Goal: Information Seeking & Learning: Learn about a topic

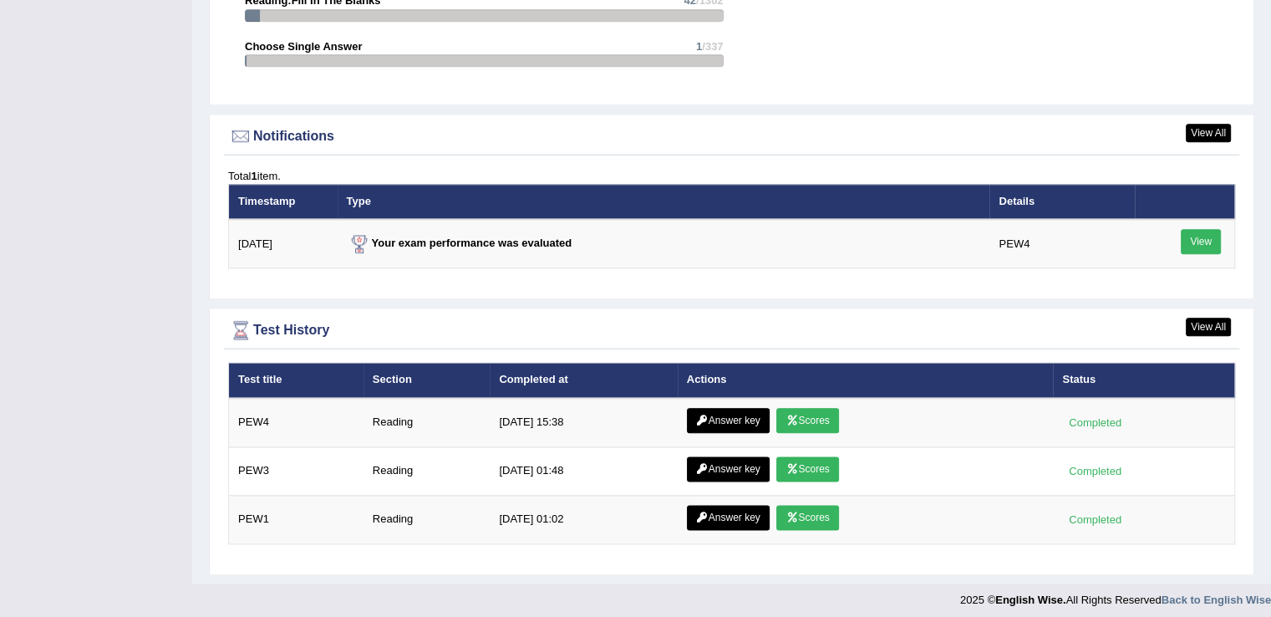
scroll to position [1931, 0]
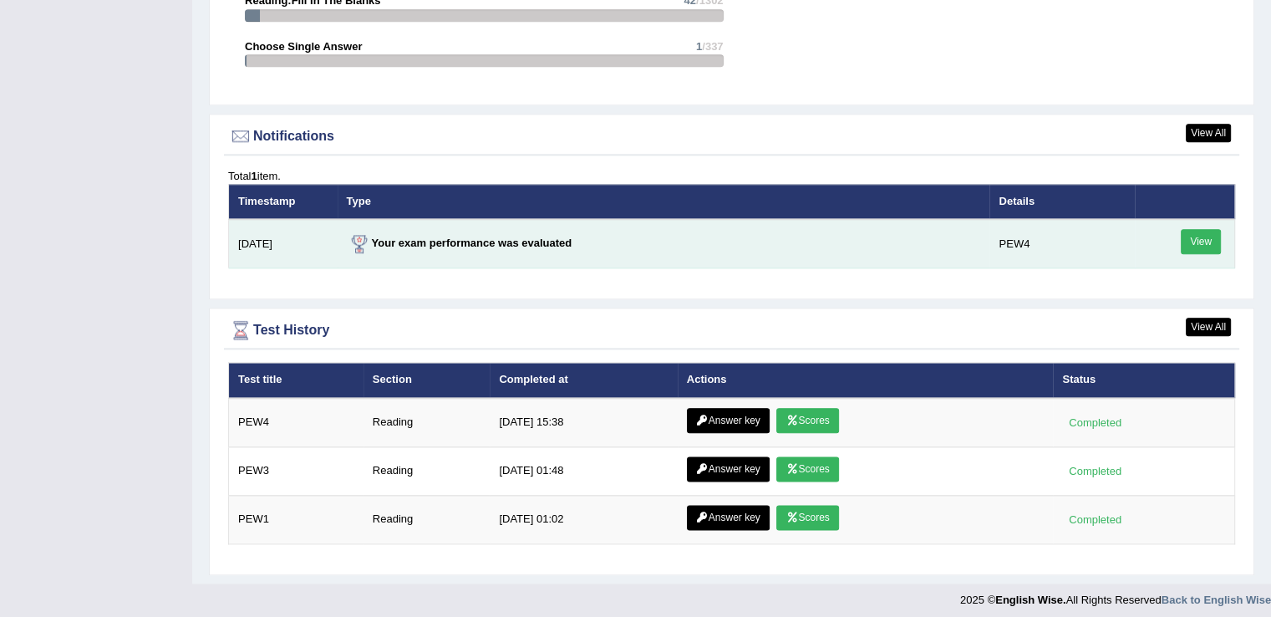
click at [1196, 236] on link "View" at bounding box center [1200, 241] width 40 height 25
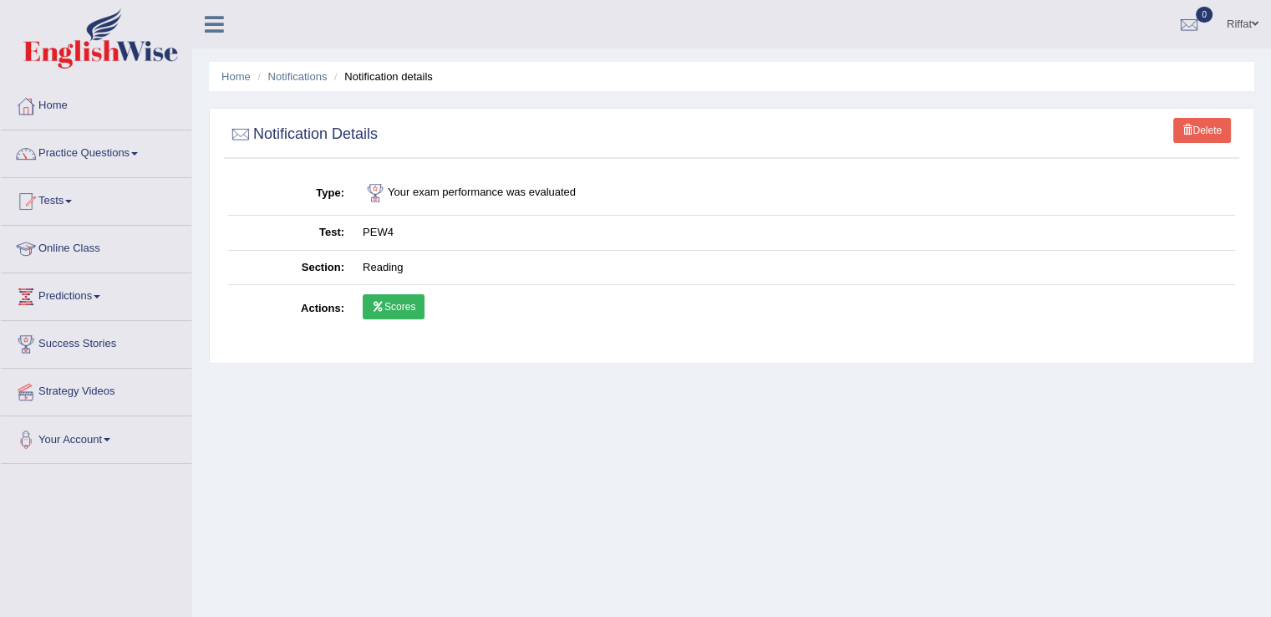
click at [394, 302] on link "Scores" at bounding box center [394, 306] width 62 height 25
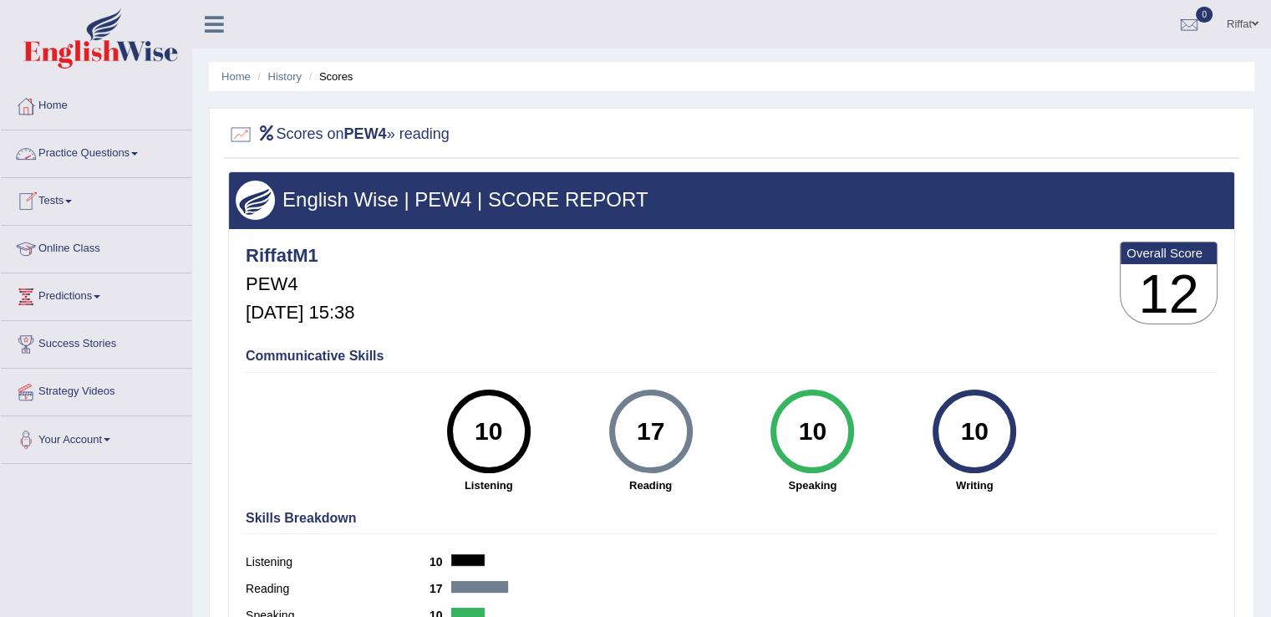
click at [117, 158] on link "Practice Questions" at bounding box center [96, 151] width 190 height 42
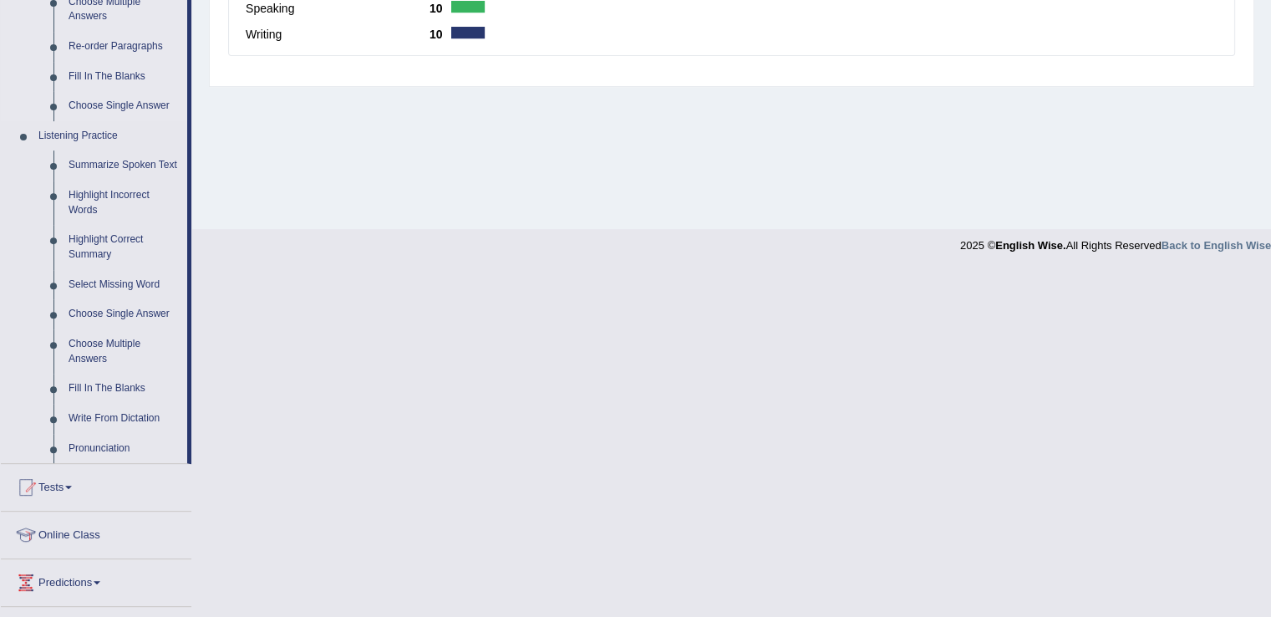
scroll to position [608, 0]
click at [127, 194] on link "Highlight Incorrect Words" at bounding box center [124, 201] width 126 height 44
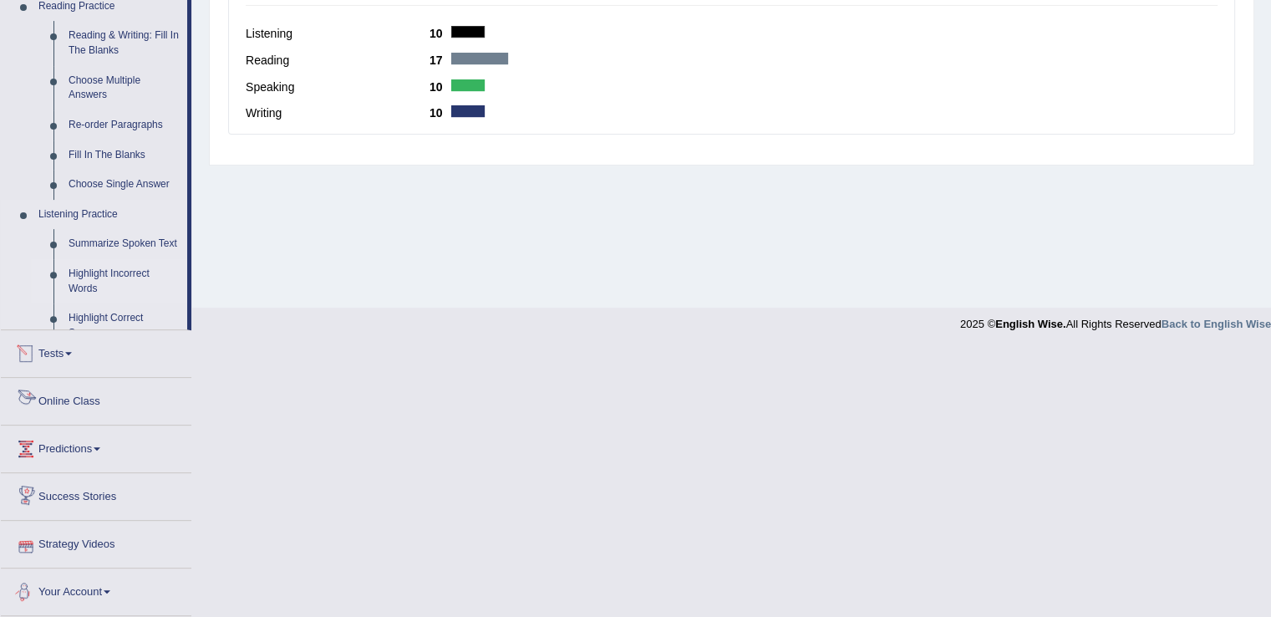
scroll to position [491, 0]
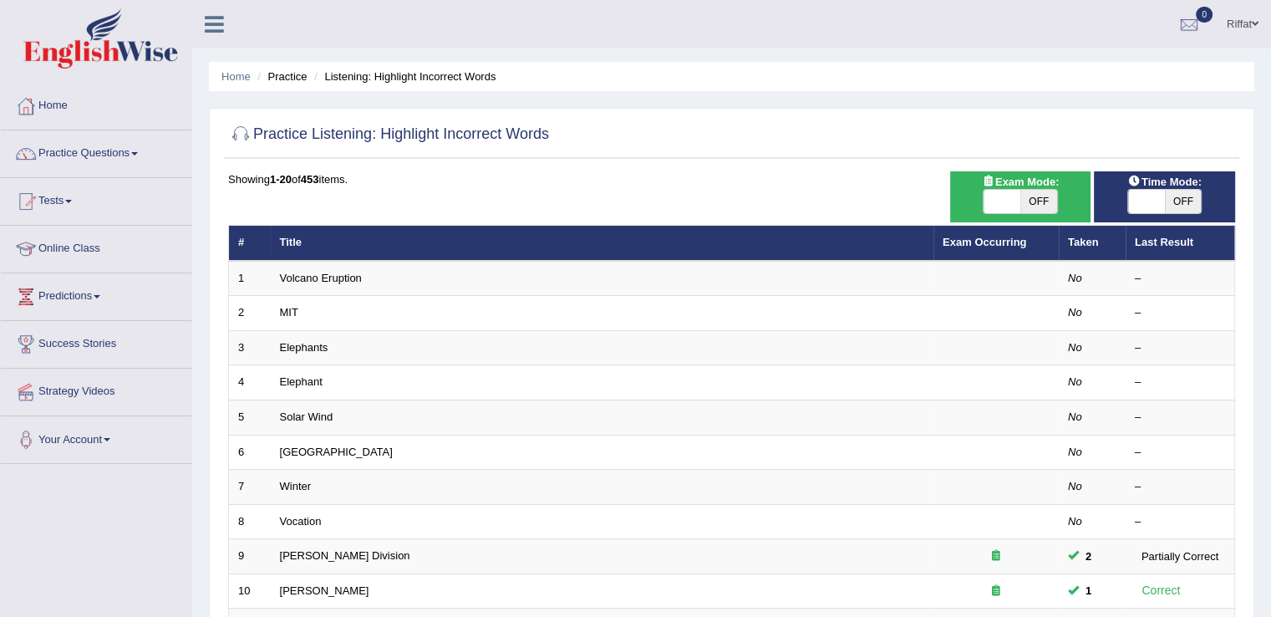
click at [1174, 198] on span "OFF" at bounding box center [1183, 201] width 37 height 23
checkbox input "true"
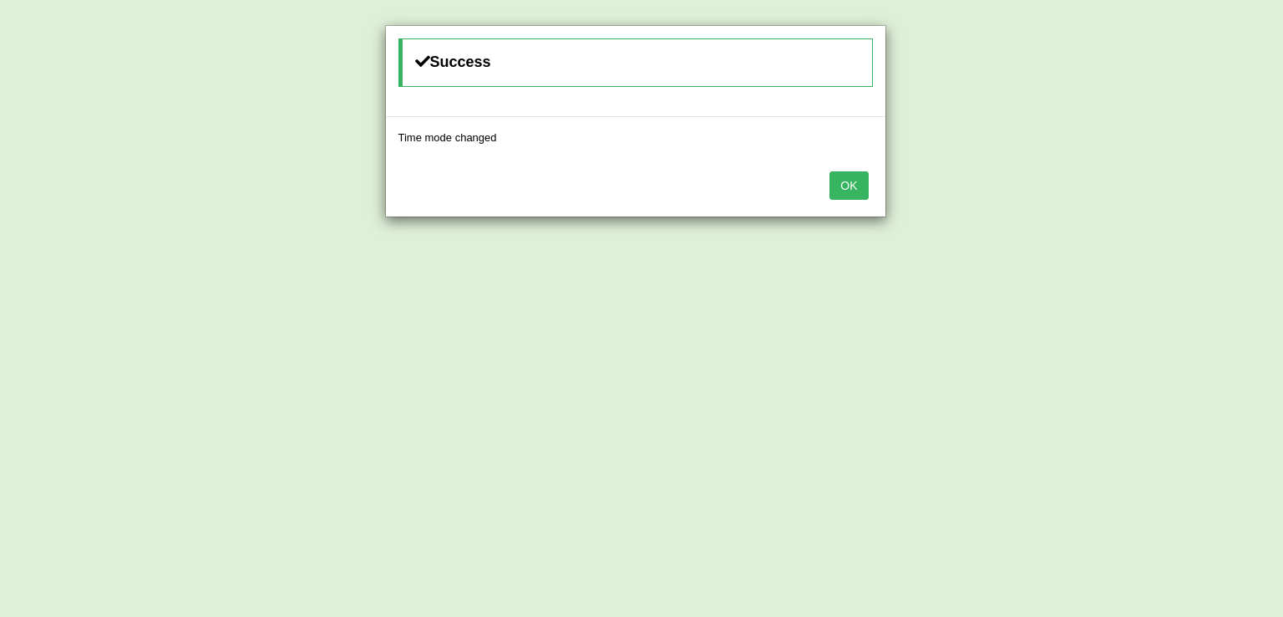
click at [848, 191] on button "OK" at bounding box center [849, 185] width 38 height 28
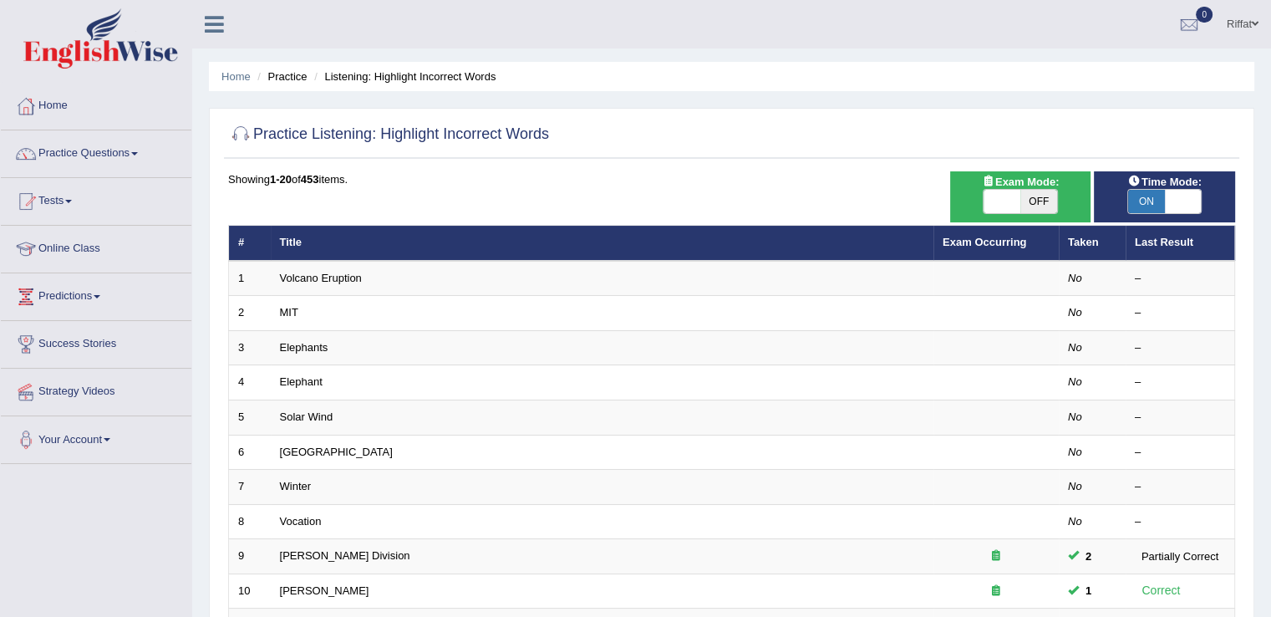
click at [1037, 199] on span "OFF" at bounding box center [1038, 201] width 37 height 23
checkbox input "true"
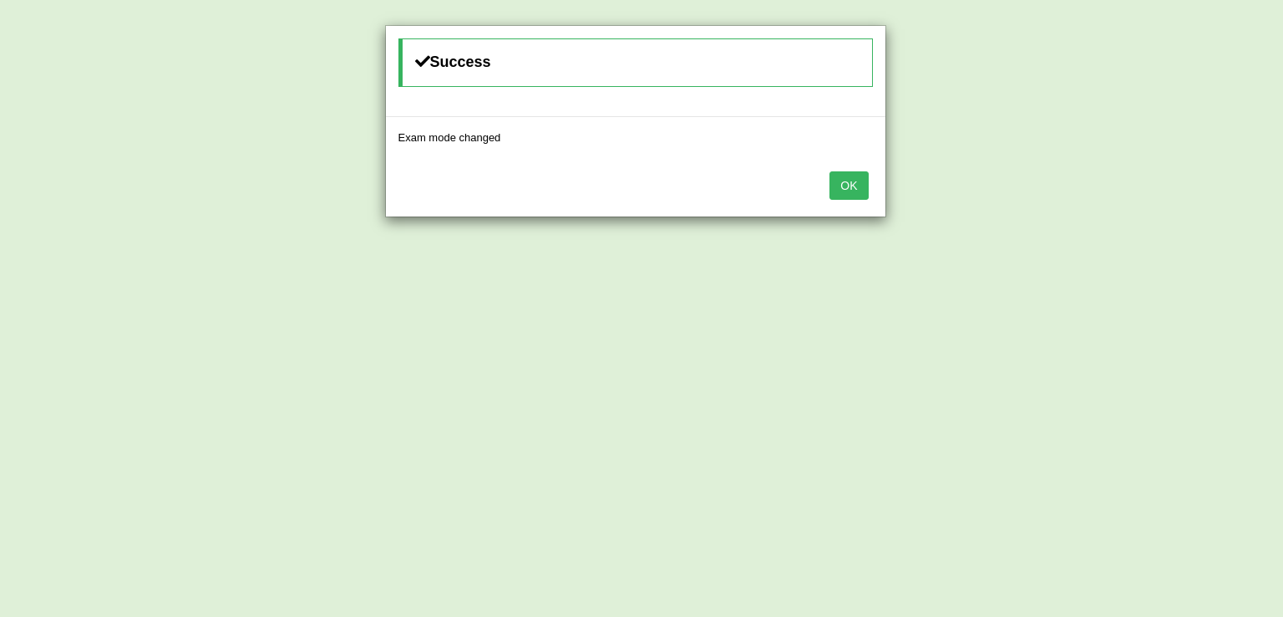
click at [858, 185] on button "OK" at bounding box center [849, 185] width 38 height 28
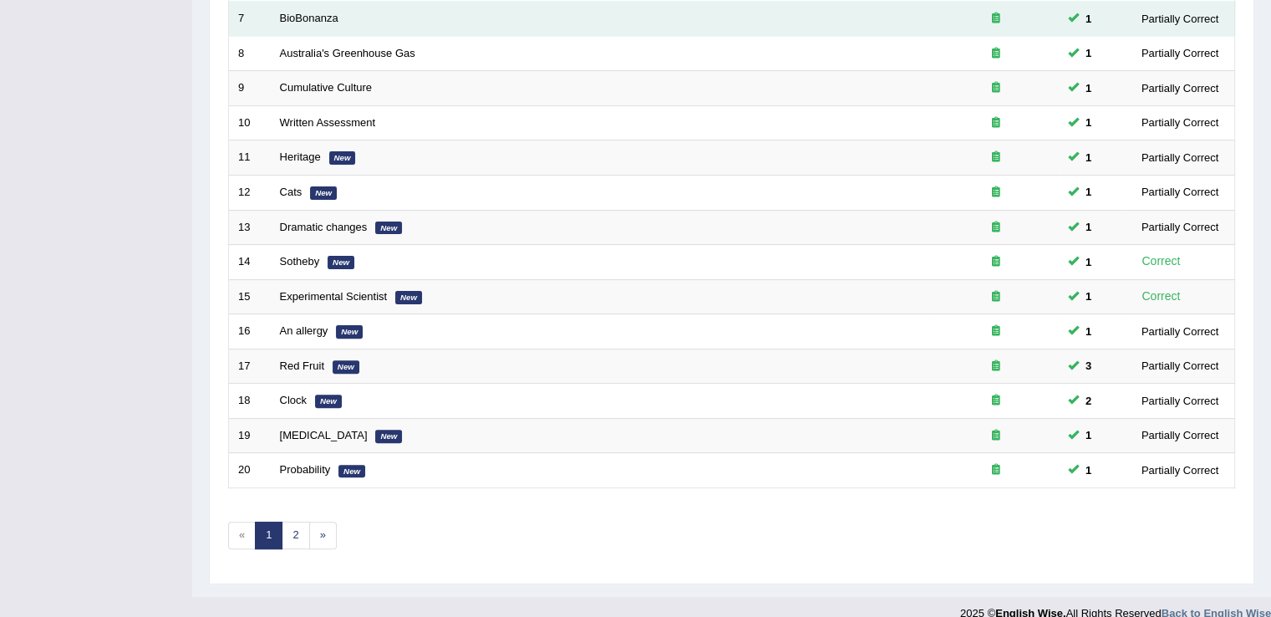
scroll to position [485, 0]
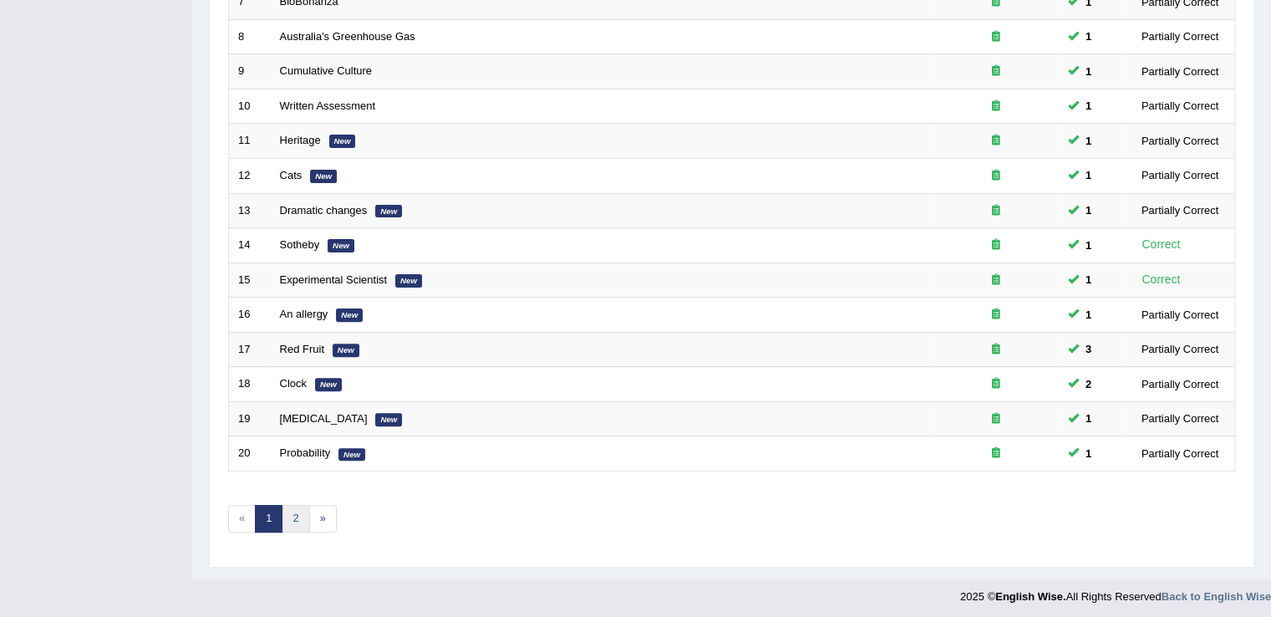
click at [302, 508] on link "2" at bounding box center [296, 519] width 28 height 28
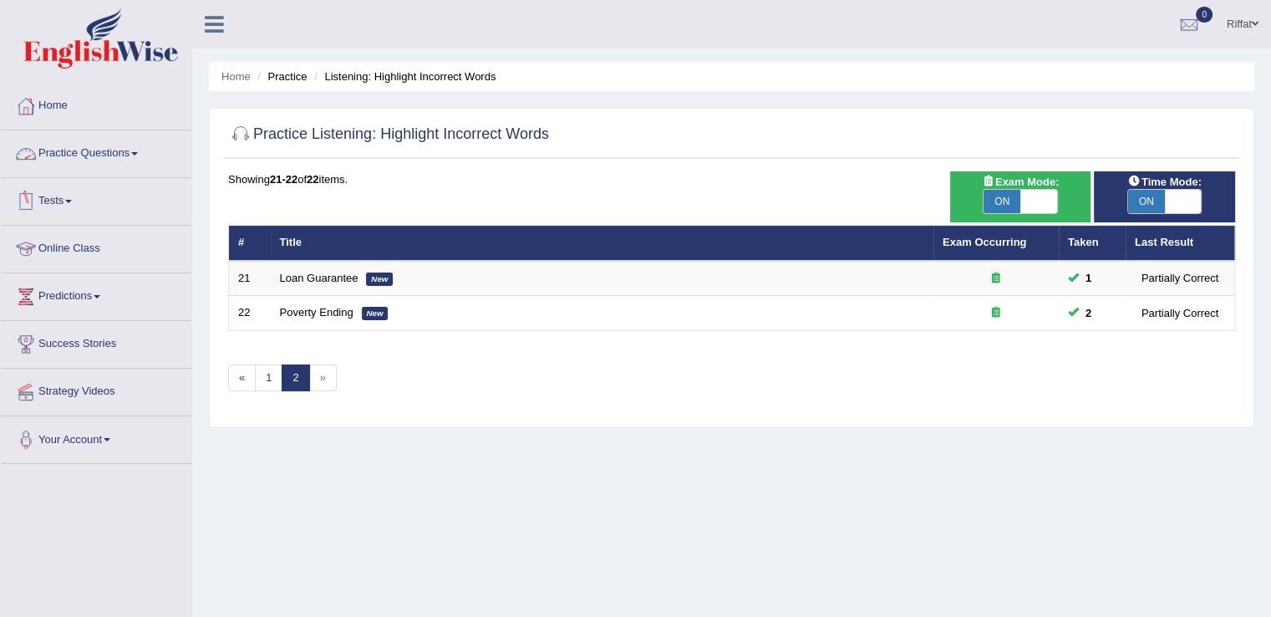
click at [140, 159] on link "Practice Questions" at bounding box center [96, 151] width 190 height 42
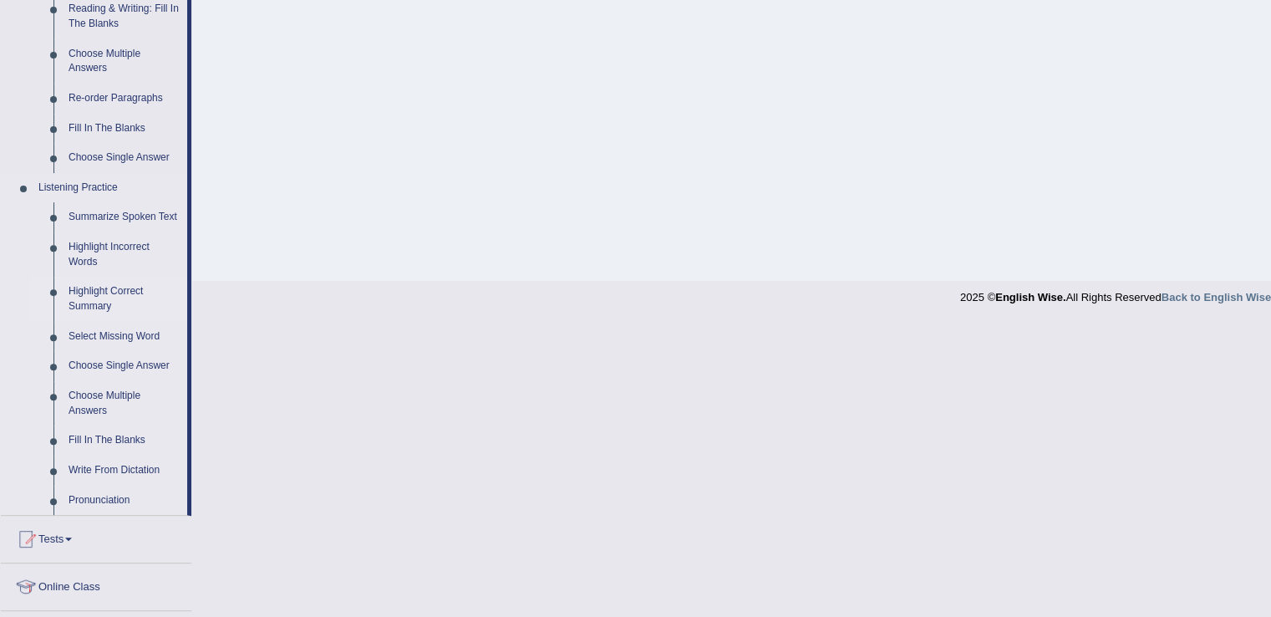
scroll to position [554, 0]
click at [134, 442] on link "Fill In The Blanks" at bounding box center [124, 441] width 126 height 30
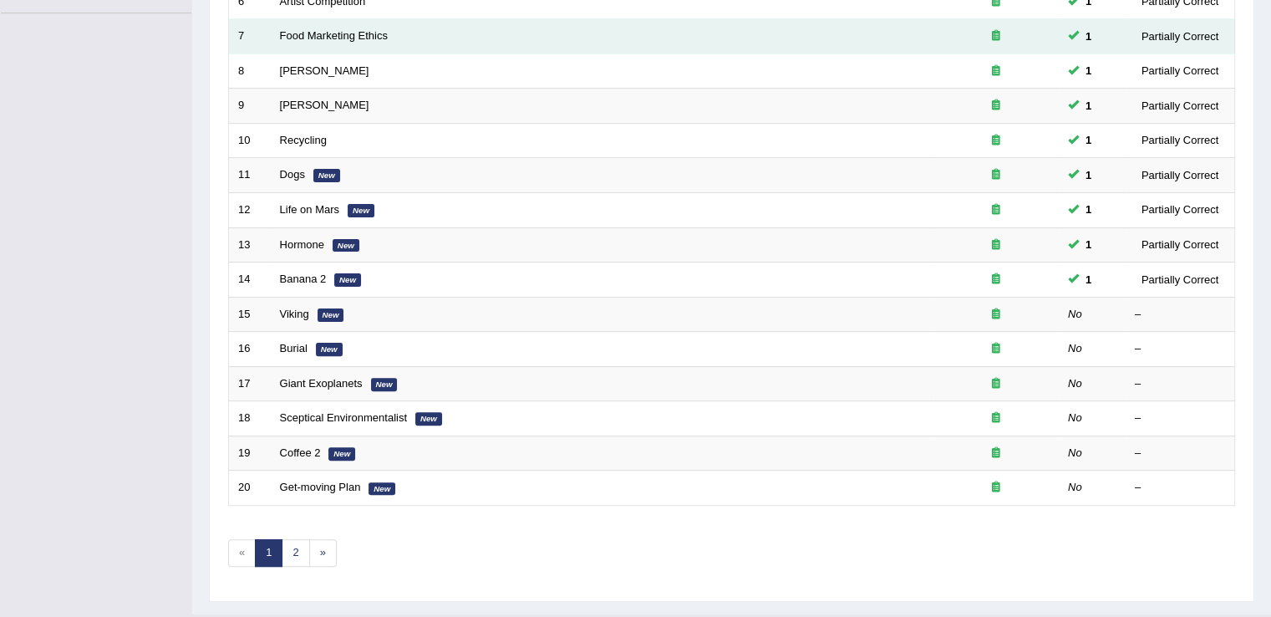
scroll to position [451, 0]
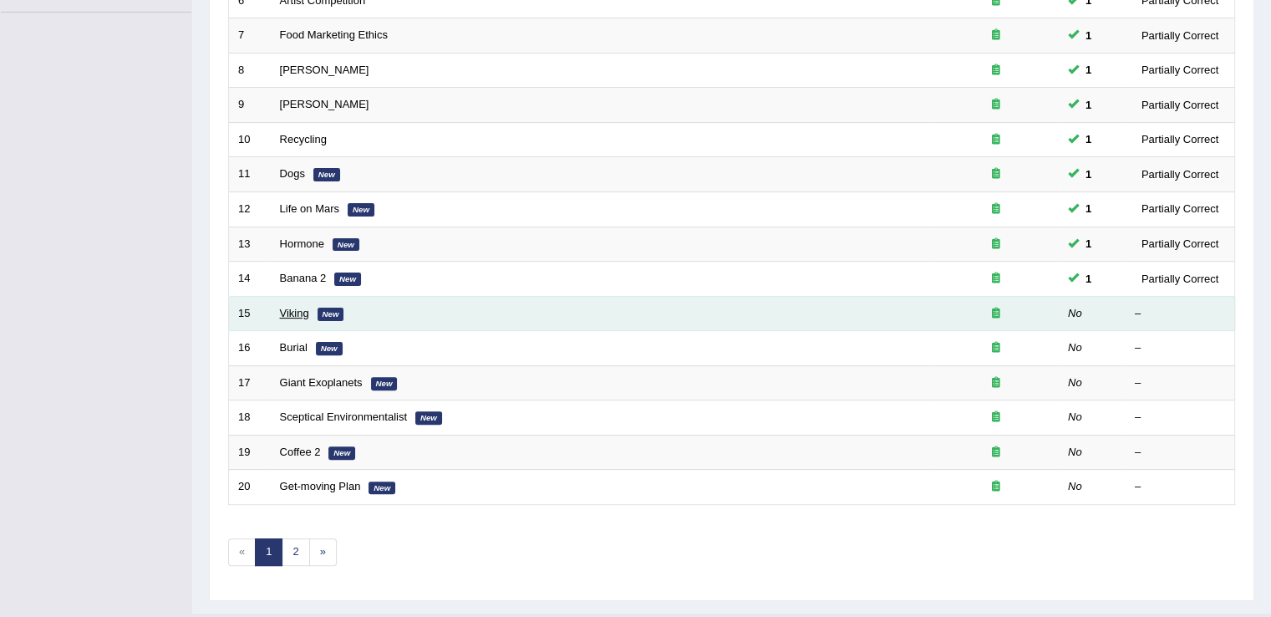
click at [285, 307] on link "Viking" at bounding box center [294, 313] width 29 height 13
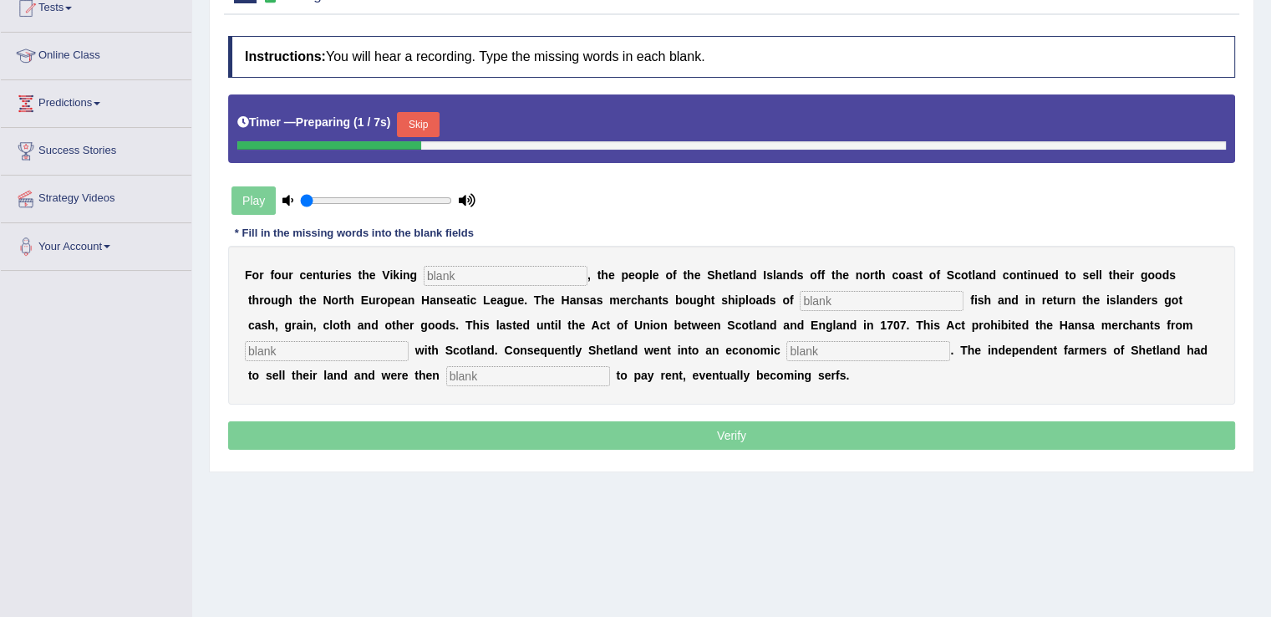
scroll to position [197, 0]
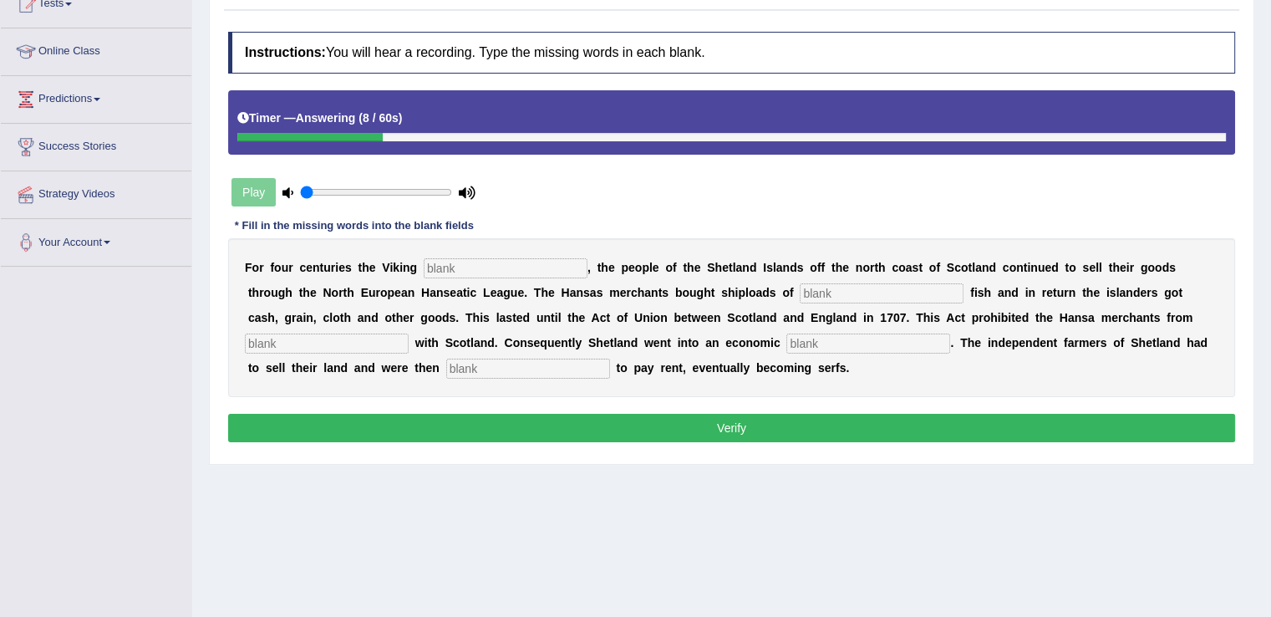
click at [454, 266] on input "text" at bounding box center [506, 268] width 164 height 20
type input "declined"
click at [832, 290] on input "text" at bounding box center [881, 293] width 164 height 20
type input "south"
click at [385, 338] on input "text" at bounding box center [327, 343] width 164 height 20
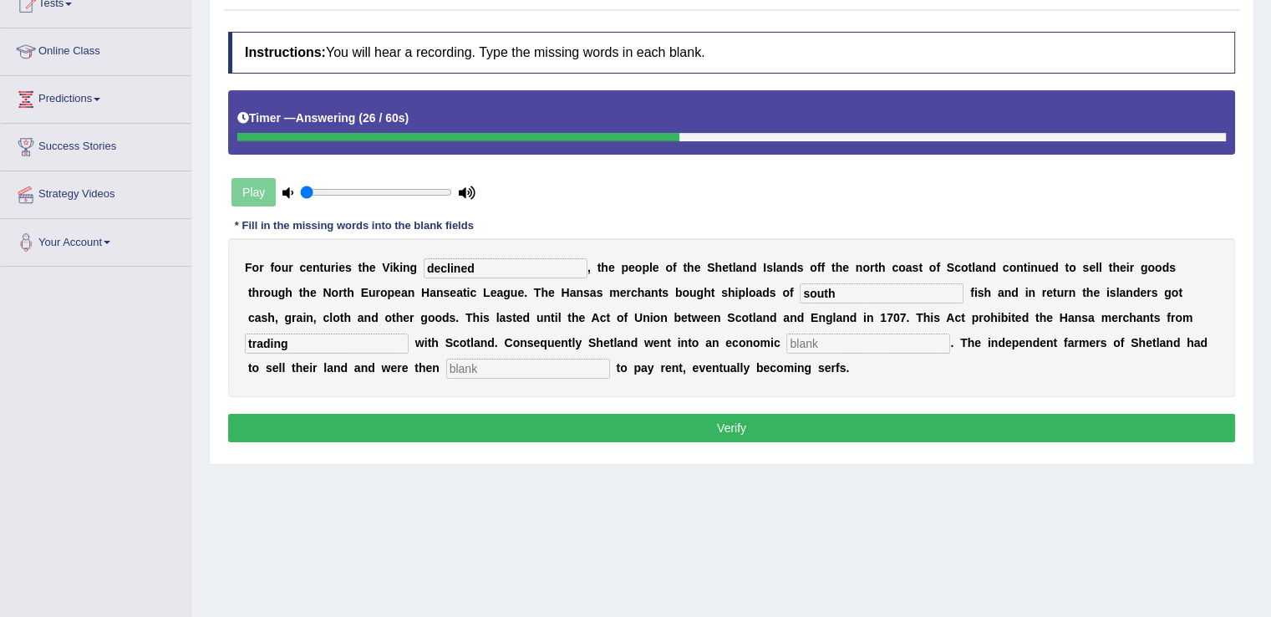
type input "trading"
click at [543, 359] on input "text" at bounding box center [528, 368] width 164 height 20
click at [618, 432] on button "Verify" at bounding box center [731, 428] width 1007 height 28
click at [541, 364] on input "depression" at bounding box center [528, 368] width 164 height 20
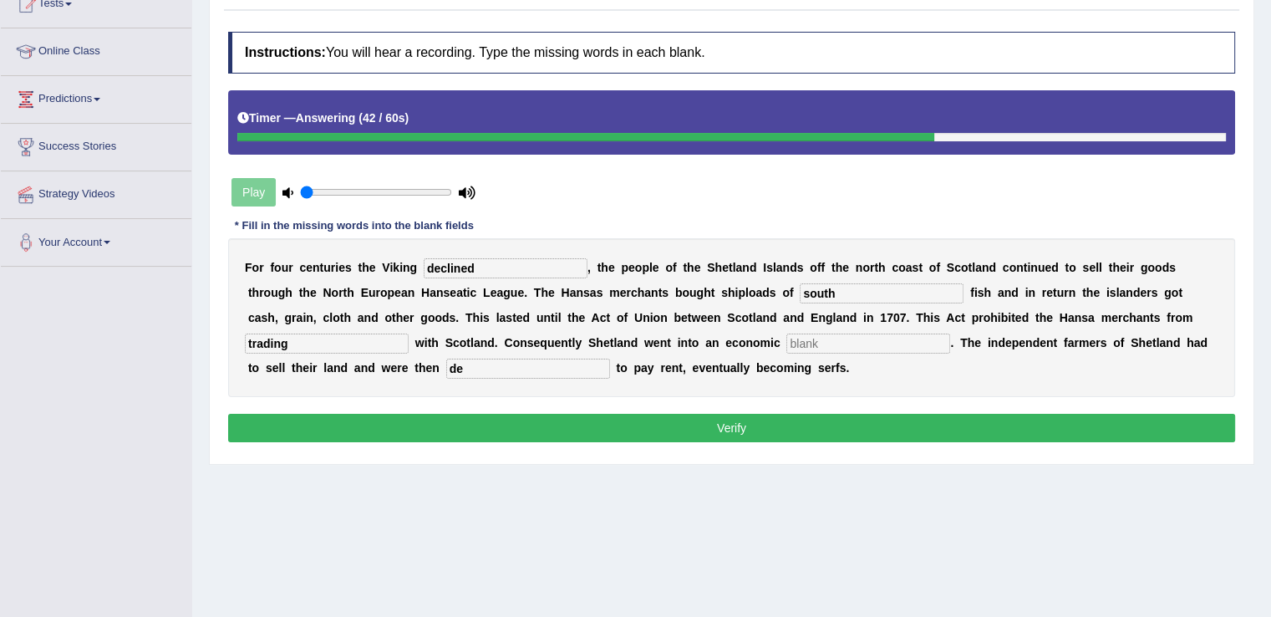
type input "d"
click at [861, 338] on input "text" at bounding box center [868, 343] width 164 height 20
type input "depression"
click at [759, 419] on button "Verify" at bounding box center [731, 428] width 1007 height 28
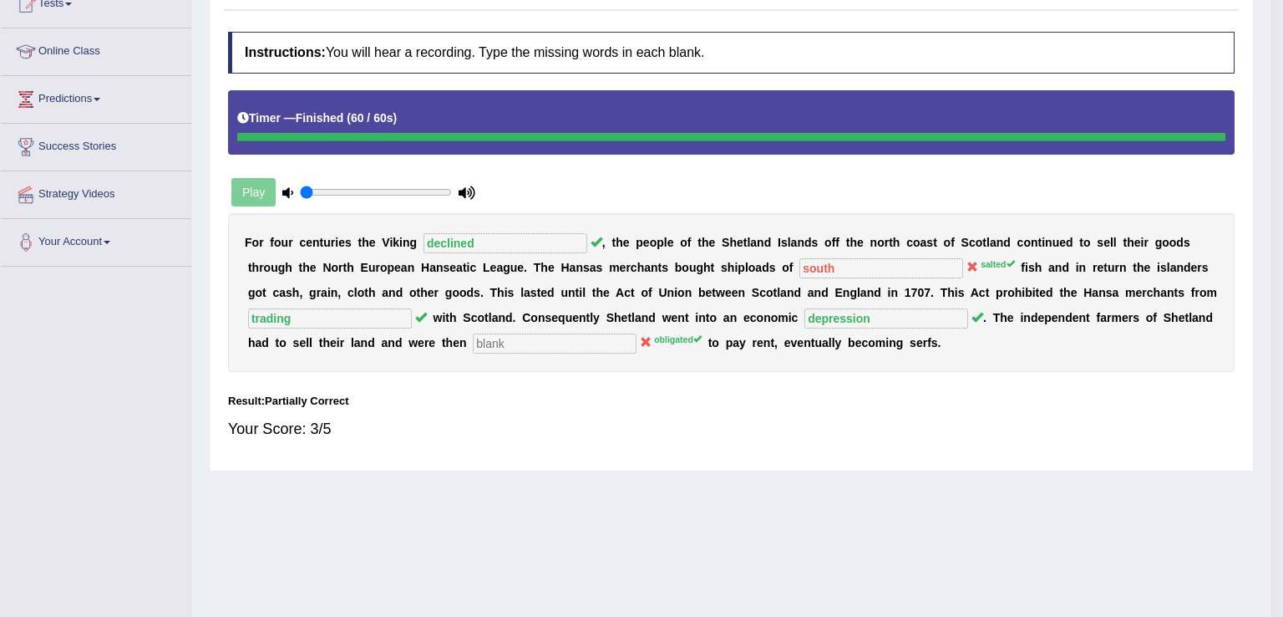
click at [732, 419] on body "Toggle navigation Home Practice Questions Speaking Practice Read Aloud Repeat S…" at bounding box center [641, 111] width 1283 height 617
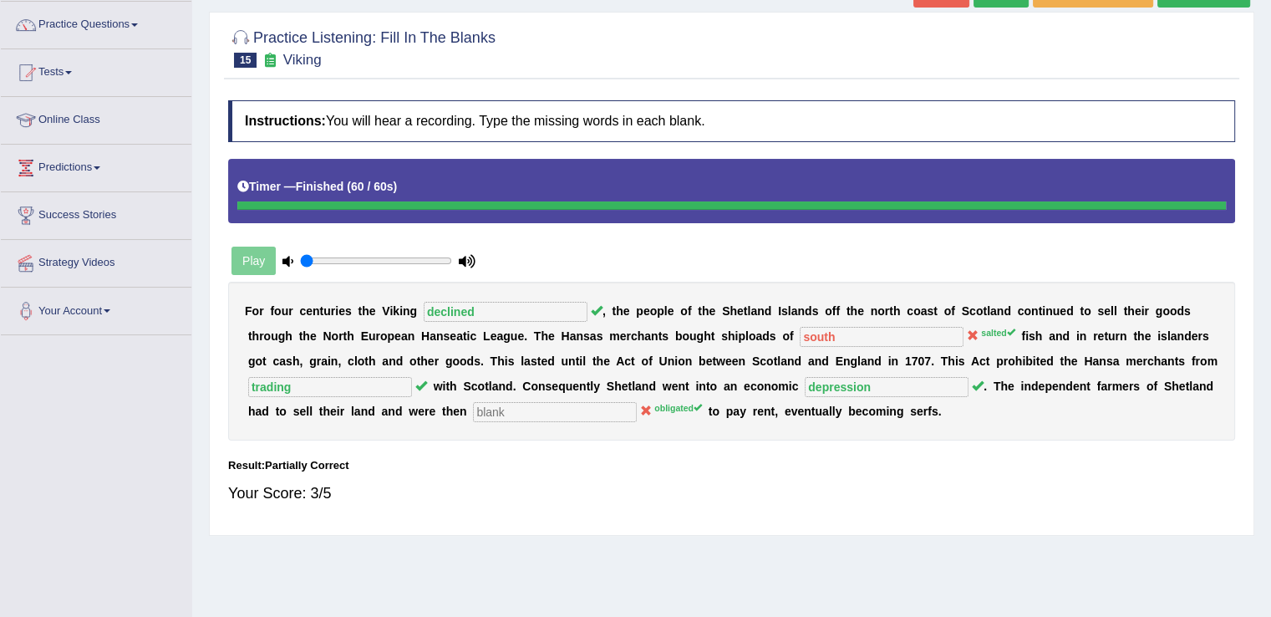
scroll to position [0, 0]
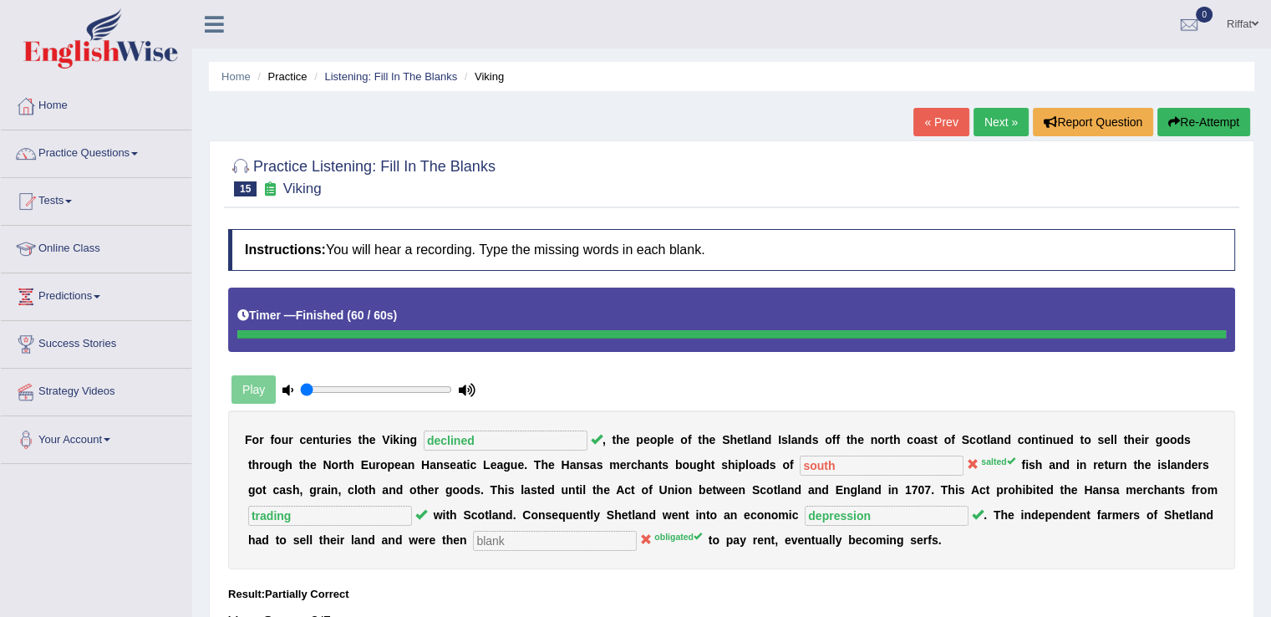
click at [990, 126] on link "Next »" at bounding box center [1000, 122] width 55 height 28
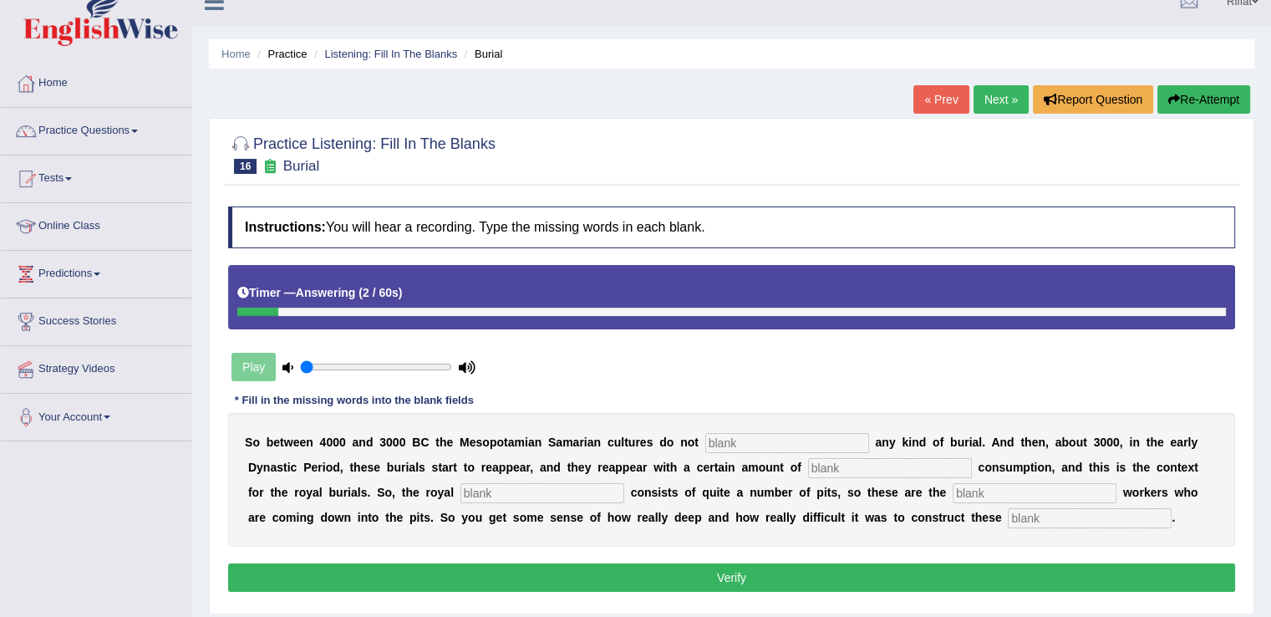
scroll to position [13, 0]
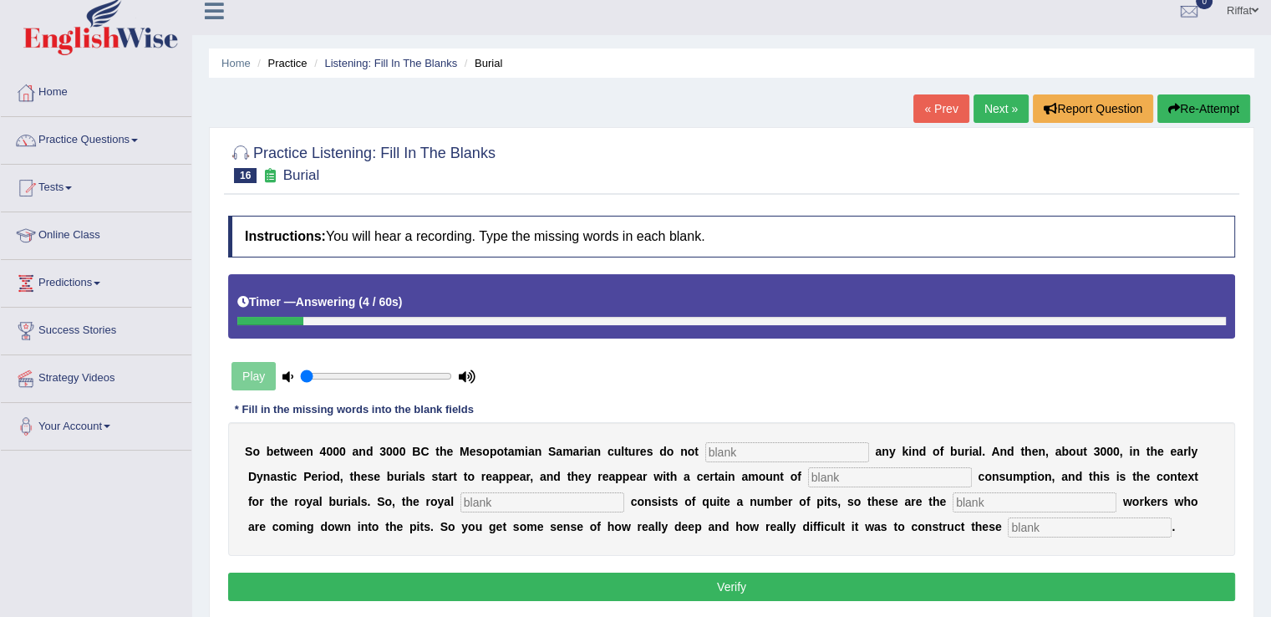
click at [1207, 110] on button "Re-Attempt" at bounding box center [1203, 108] width 93 height 28
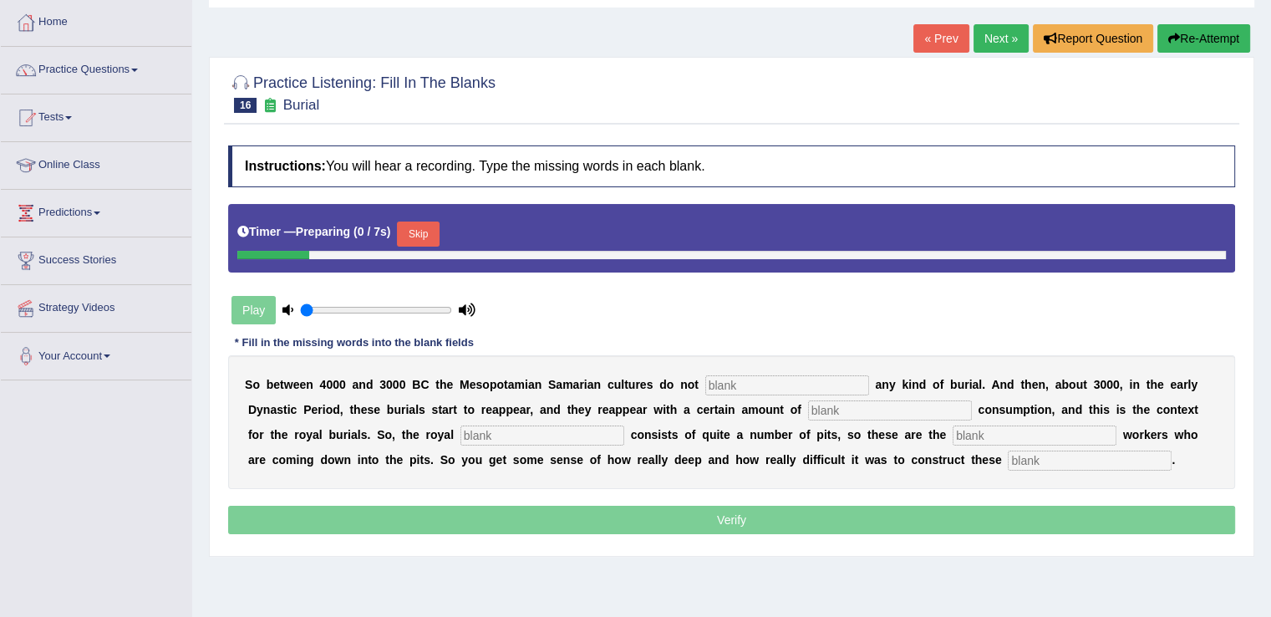
scroll to position [90, 0]
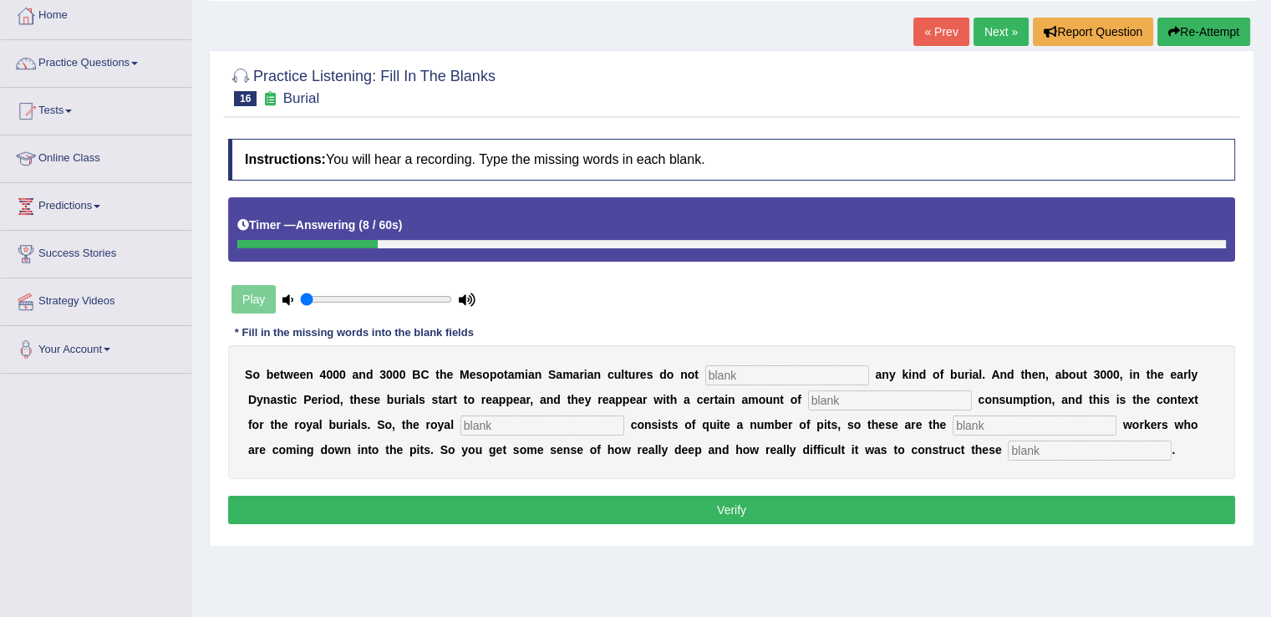
click at [794, 369] on input "text" at bounding box center [787, 375] width 164 height 20
type input "practice"
click at [819, 397] on input "text" at bounding box center [890, 400] width 164 height 20
type input "conceptual"
click at [582, 426] on input "text" at bounding box center [542, 425] width 164 height 20
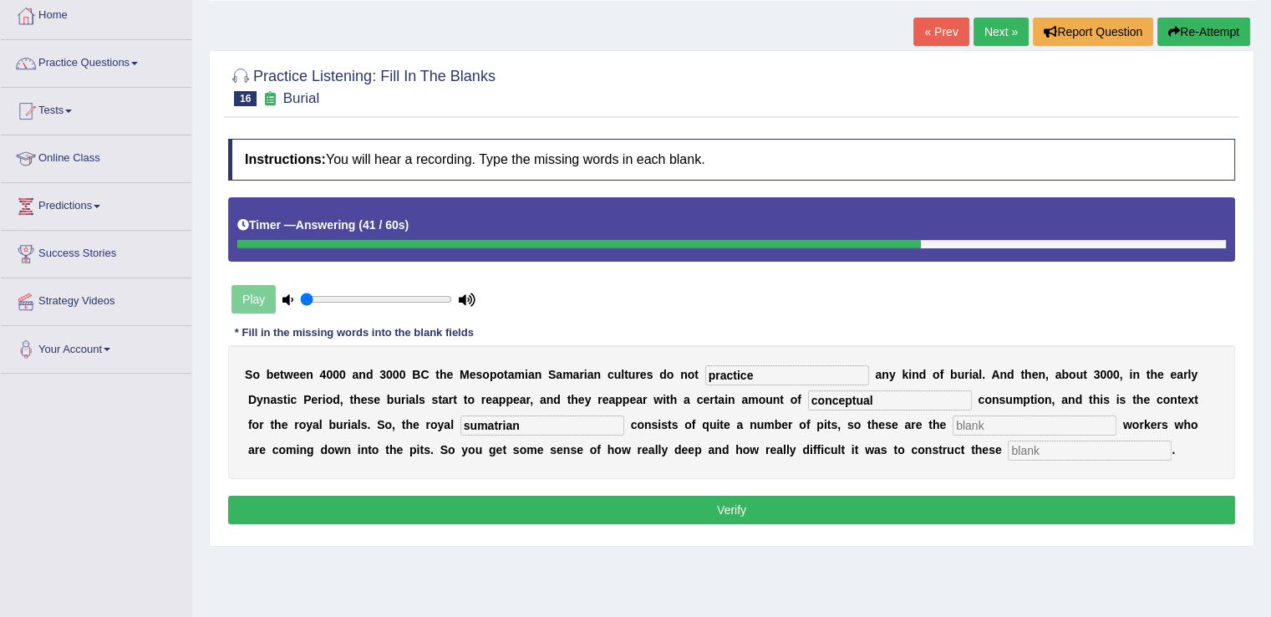
type input "sumatrian"
click at [1023, 445] on input "text" at bounding box center [1090, 450] width 164 height 20
type input "[PERSON_NAME]"
click at [989, 509] on button "Verify" at bounding box center [731, 509] width 1007 height 28
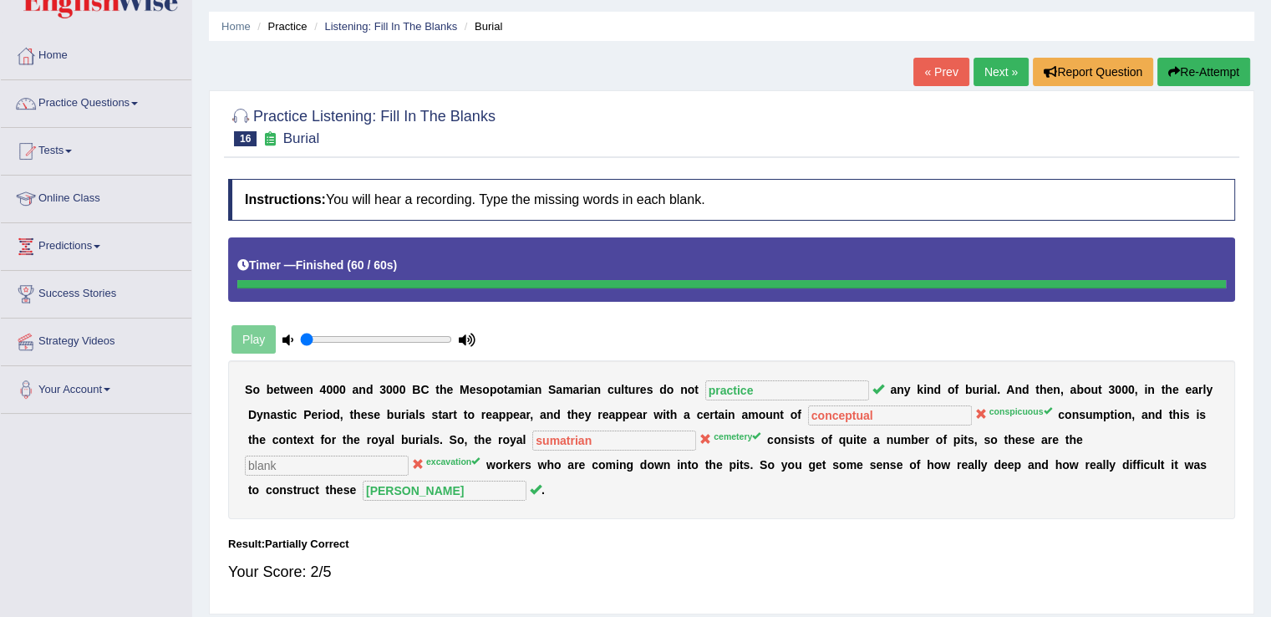
scroll to position [50, 0]
click at [991, 74] on link "Next »" at bounding box center [1000, 72] width 55 height 28
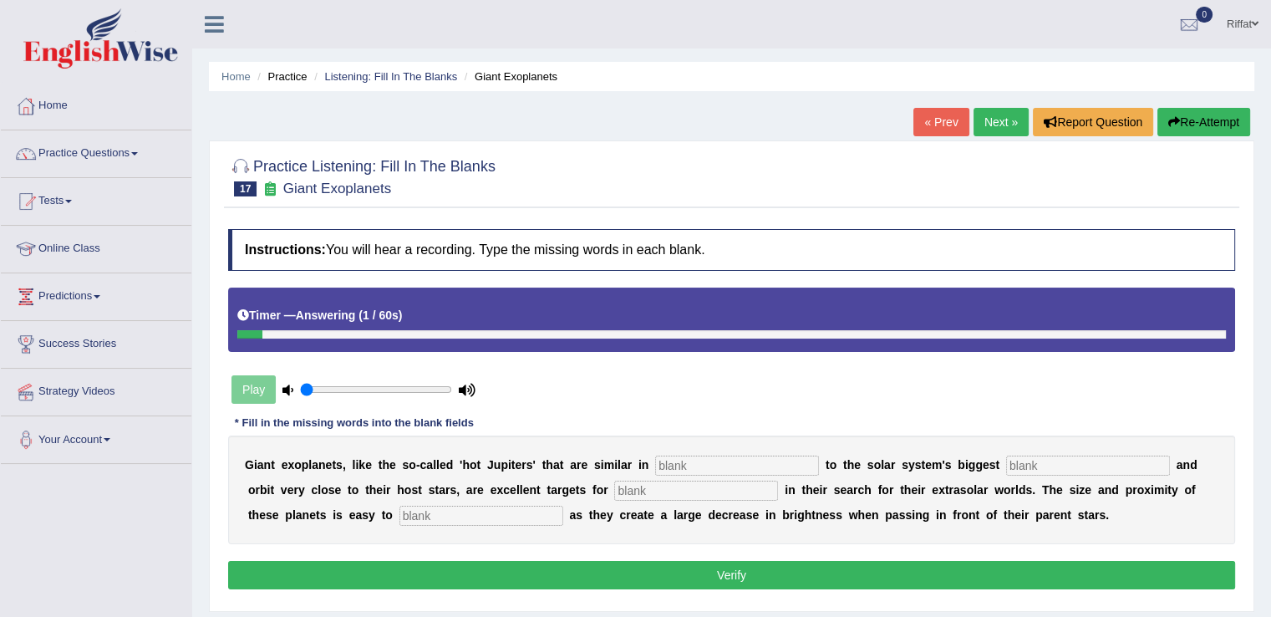
click at [730, 469] on input "text" at bounding box center [737, 465] width 164 height 20
type input "characteristics"
click at [1048, 464] on input "text" at bounding box center [1088, 465] width 164 height 20
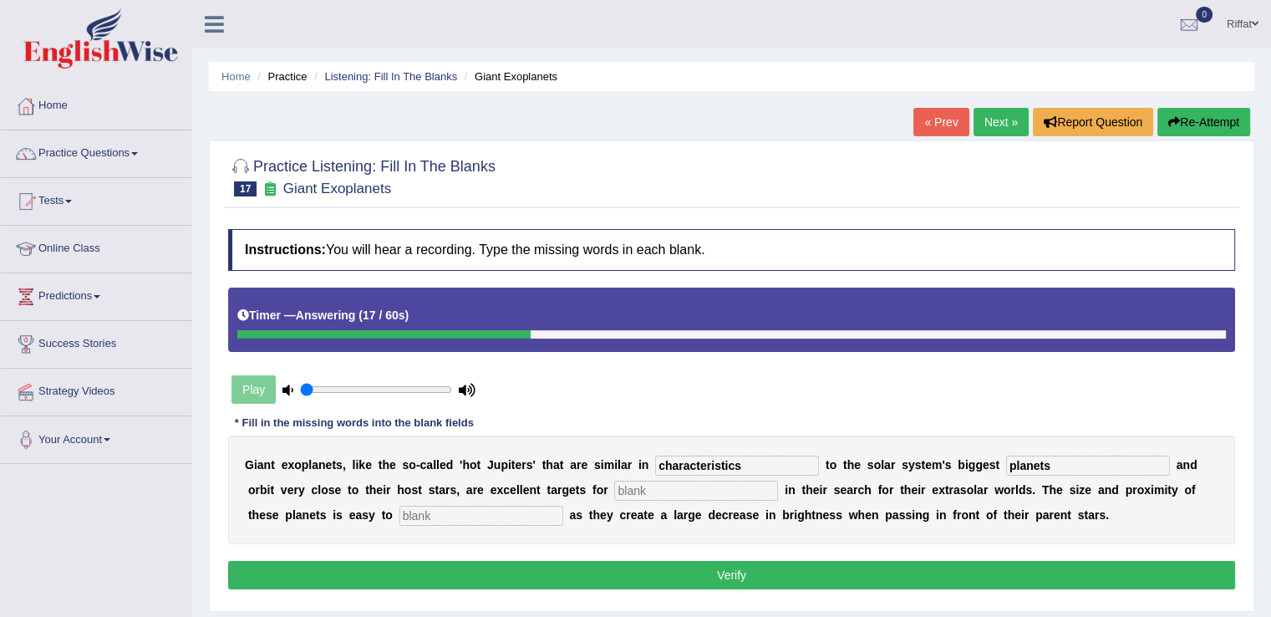
type input "planets"
click at [654, 482] on input "text" at bounding box center [696, 490] width 164 height 20
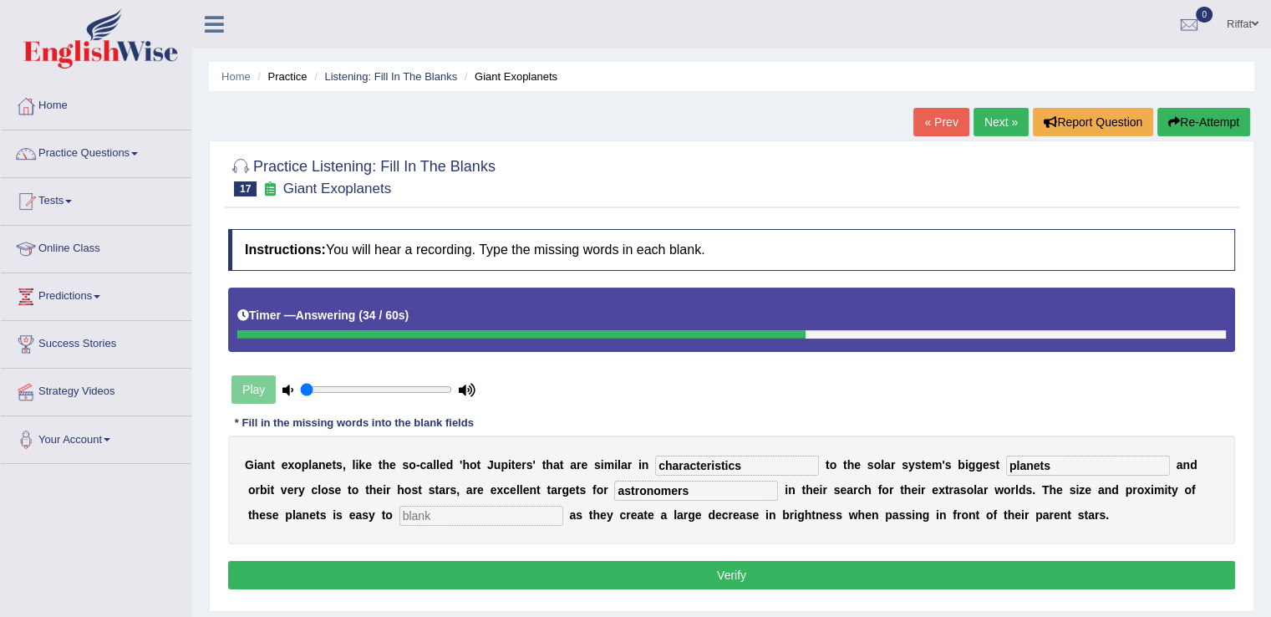
type input "astronomers"
click at [480, 515] on input "text" at bounding box center [481, 515] width 164 height 20
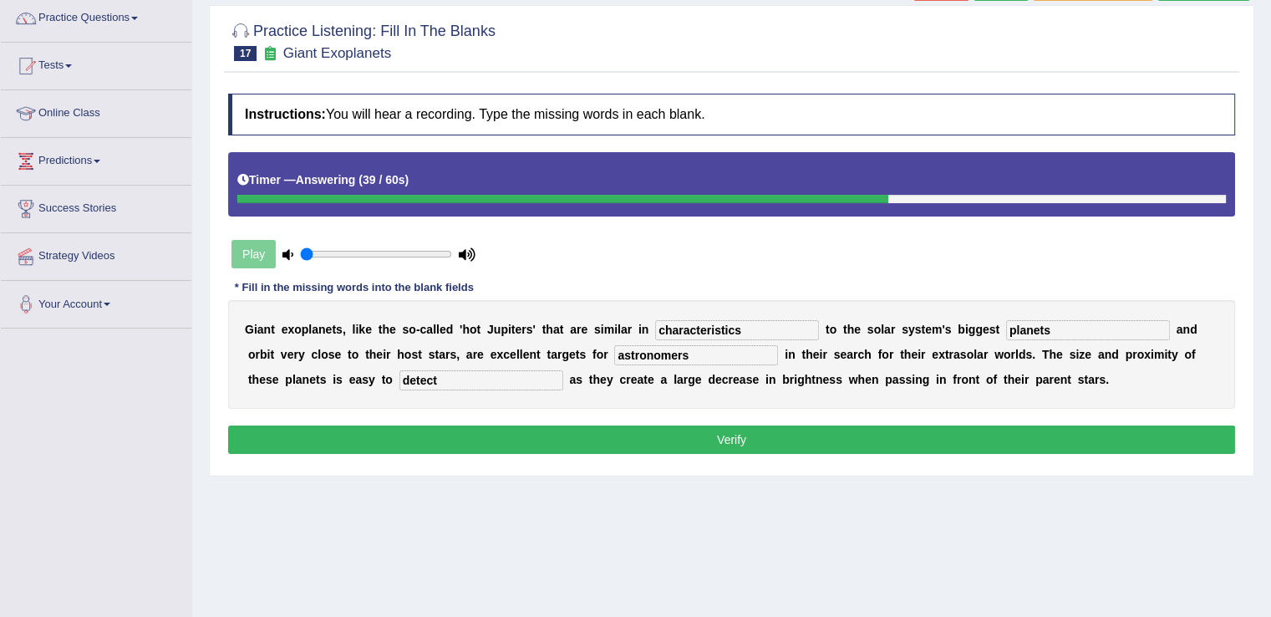
scroll to position [136, 0]
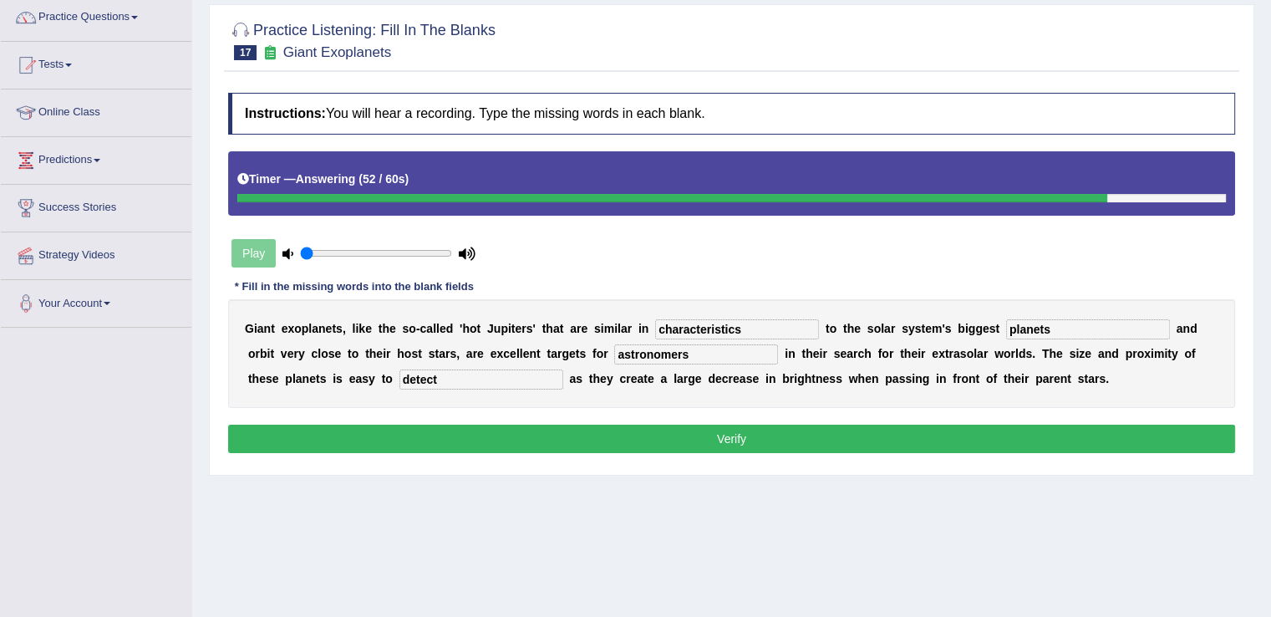
type input "detect"
click at [987, 442] on button "Verify" at bounding box center [731, 438] width 1007 height 28
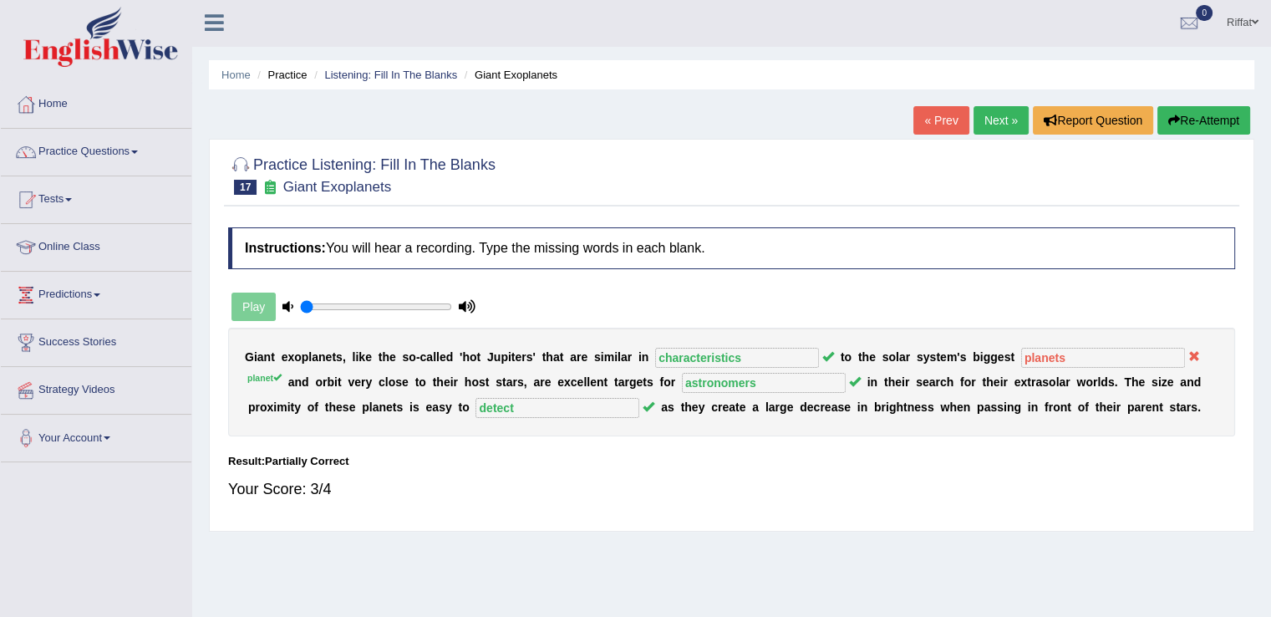
scroll to position [0, 0]
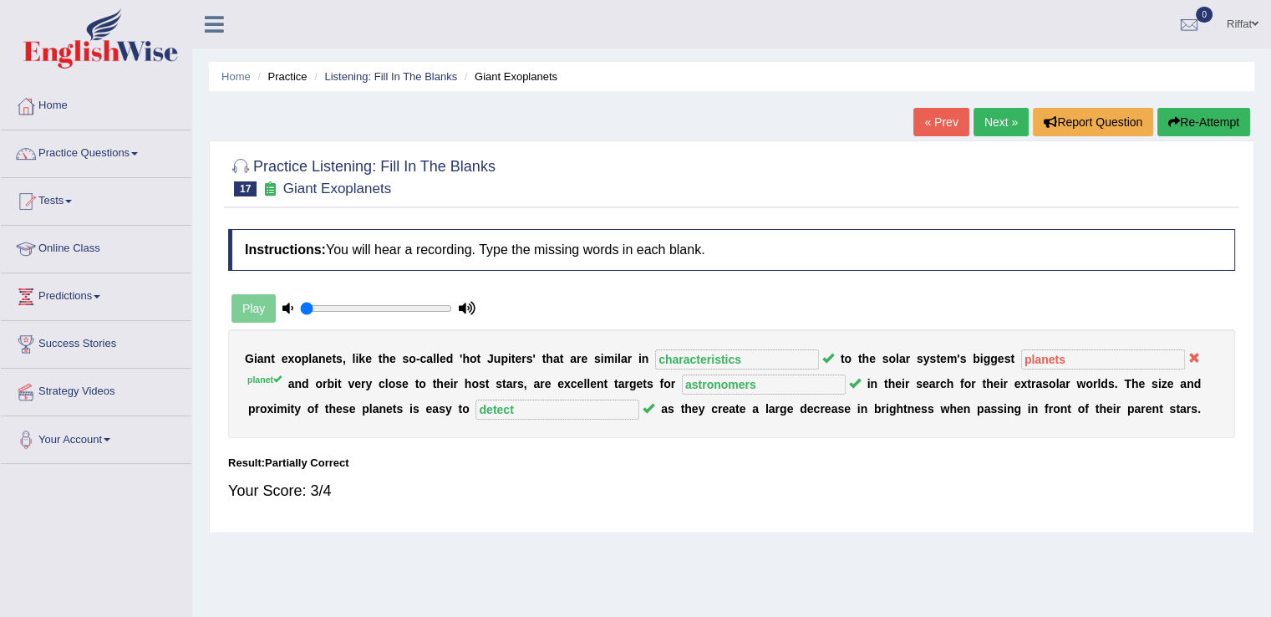
click at [987, 124] on link "Next »" at bounding box center [1000, 122] width 55 height 28
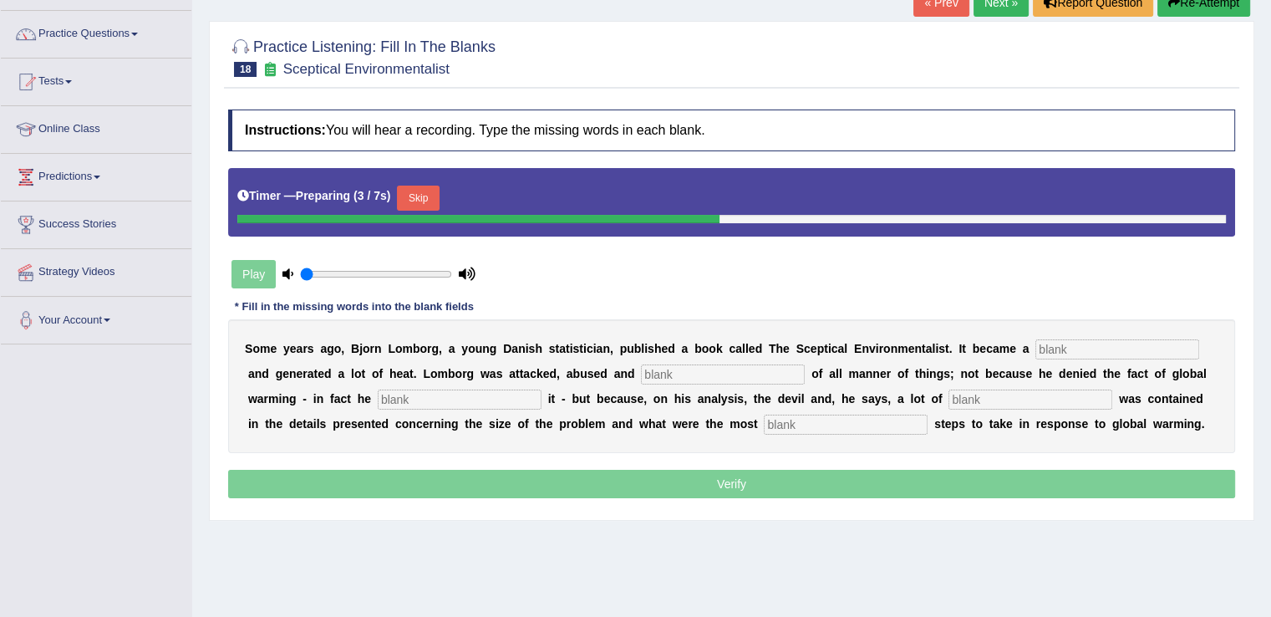
scroll to position [120, 0]
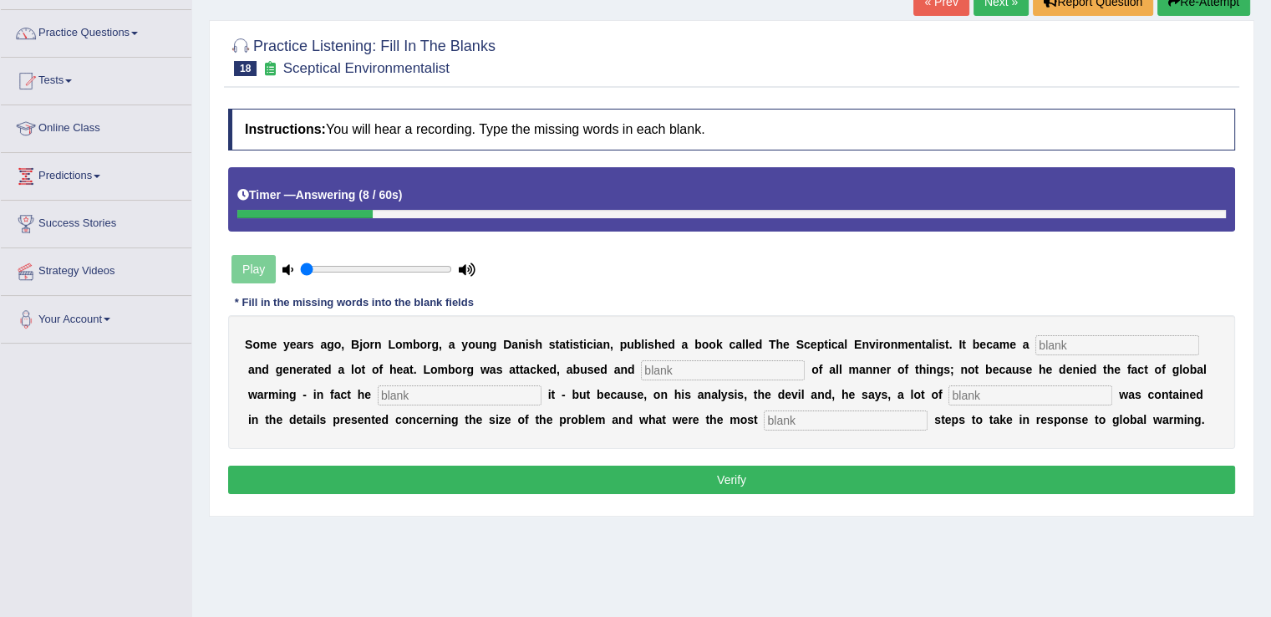
click at [1065, 337] on input "text" at bounding box center [1117, 345] width 164 height 20
type input "best seller"
click at [686, 368] on input "text" at bounding box center [723, 370] width 164 height 20
type input "accused"
click at [454, 386] on input "text" at bounding box center [460, 395] width 164 height 20
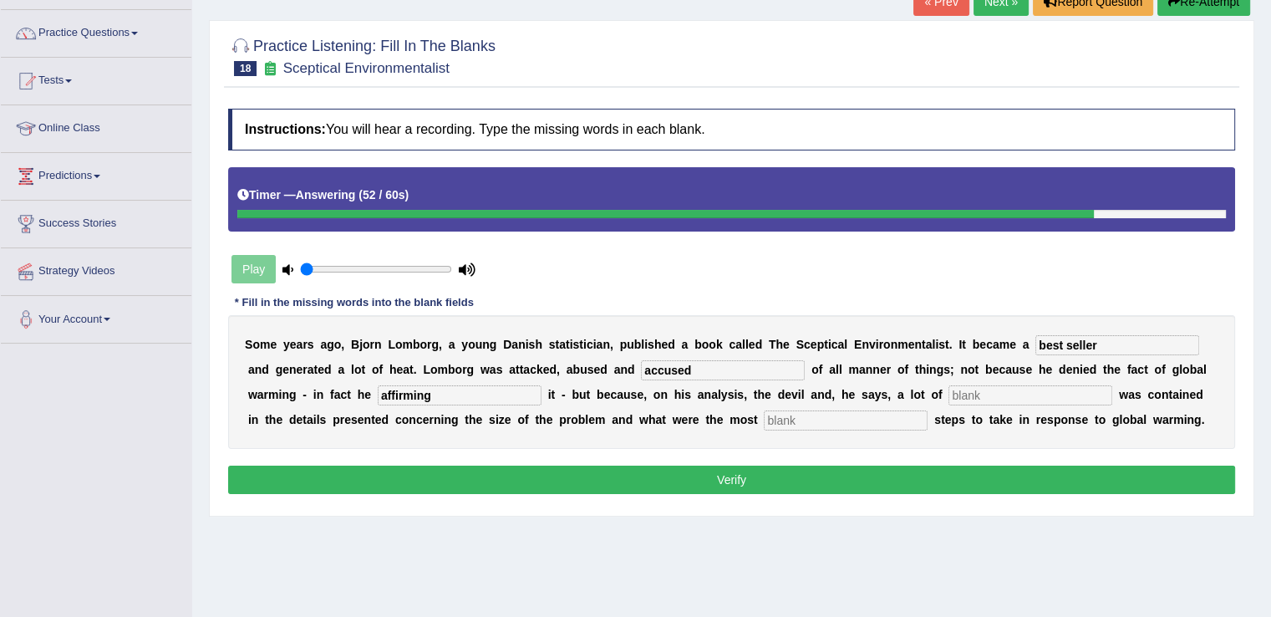
type input "affirming"
click at [862, 417] on input "text" at bounding box center [846, 420] width 164 height 20
type input "responsible"
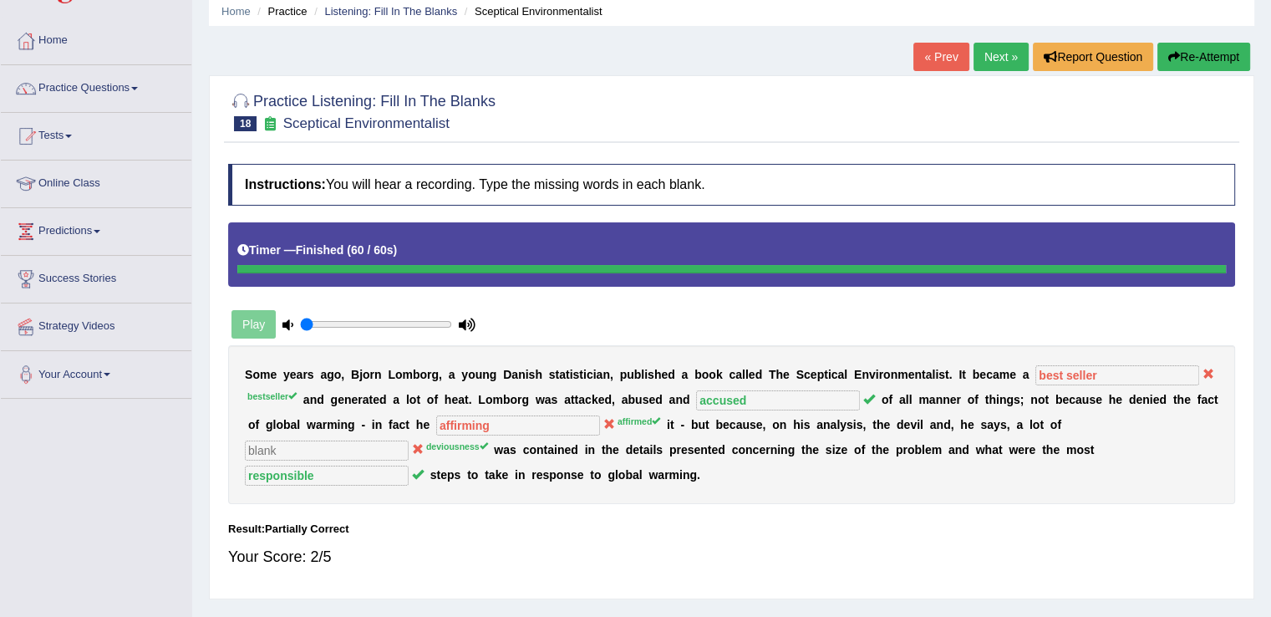
scroll to position [63, 0]
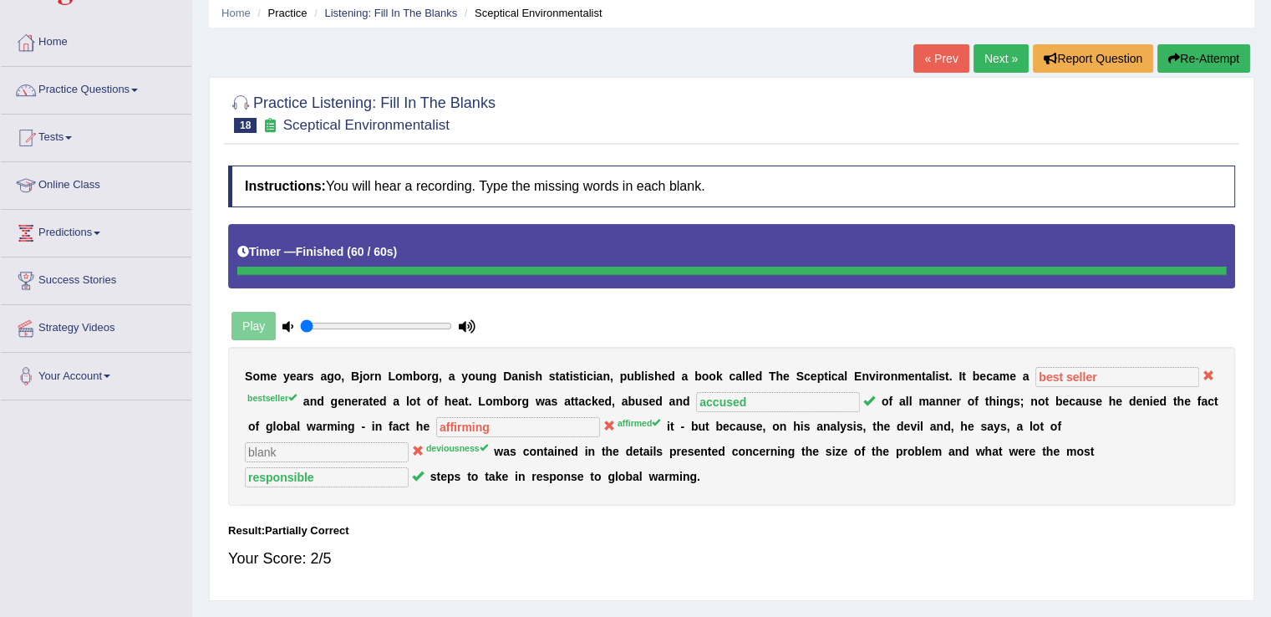
click at [987, 59] on link "Next »" at bounding box center [1000, 58] width 55 height 28
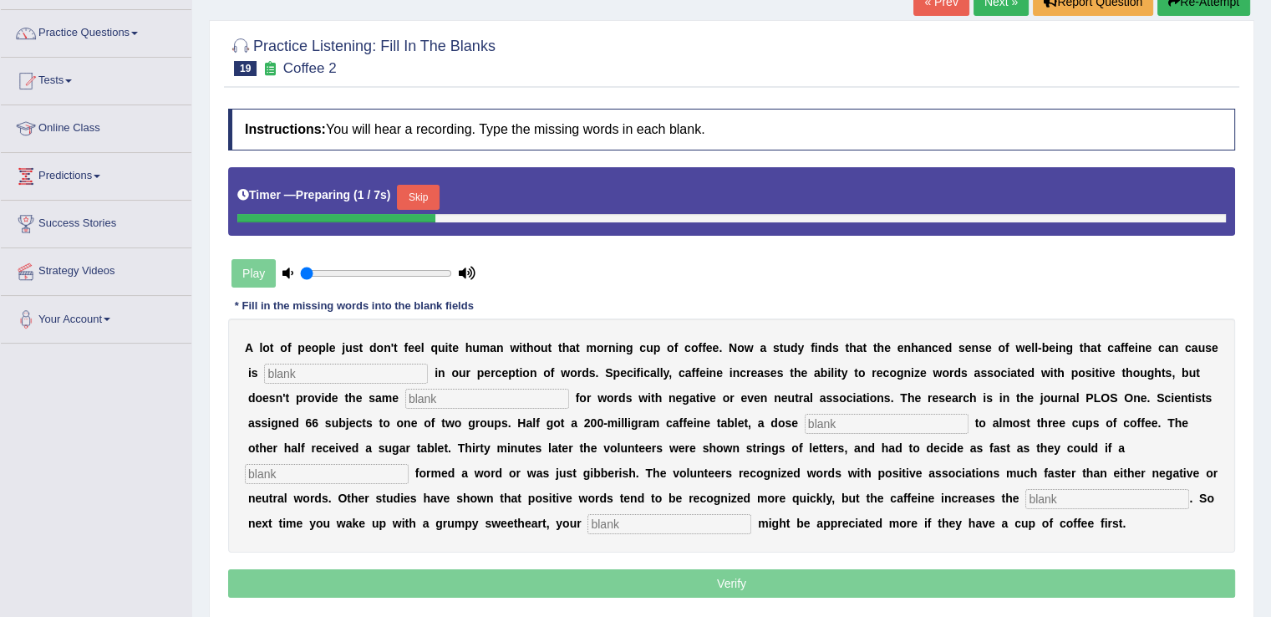
scroll to position [127, 0]
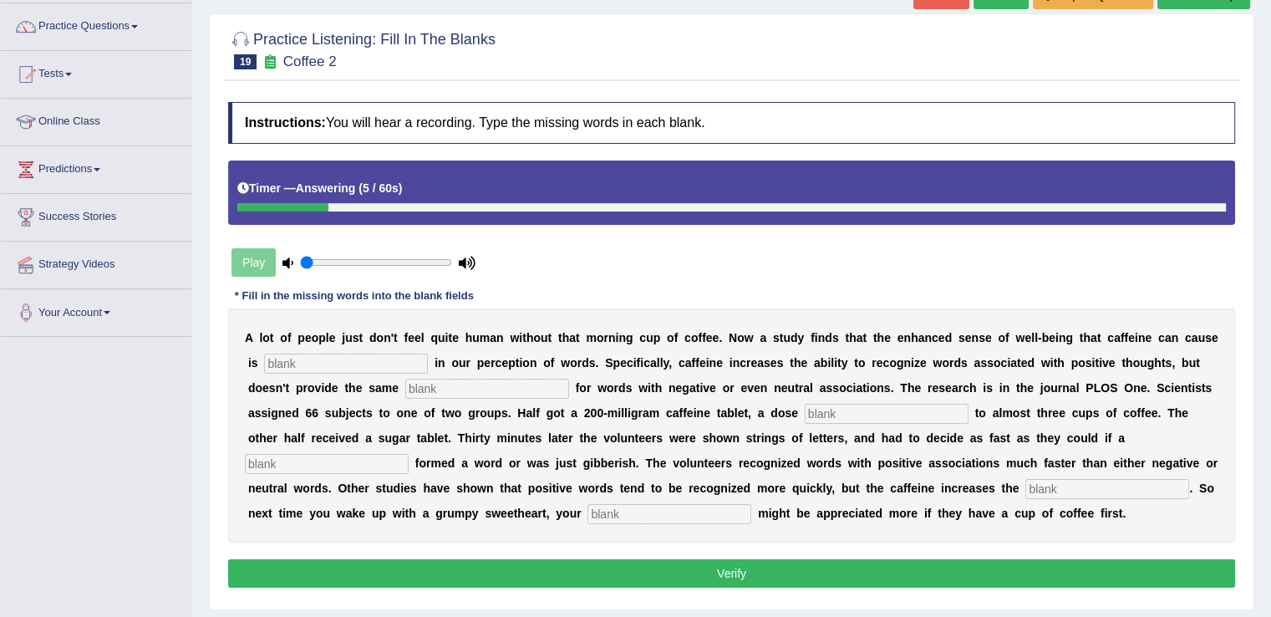
click at [388, 362] on input "text" at bounding box center [346, 363] width 164 height 20
type input "reflected"
click at [487, 385] on input "text" at bounding box center [487, 388] width 164 height 20
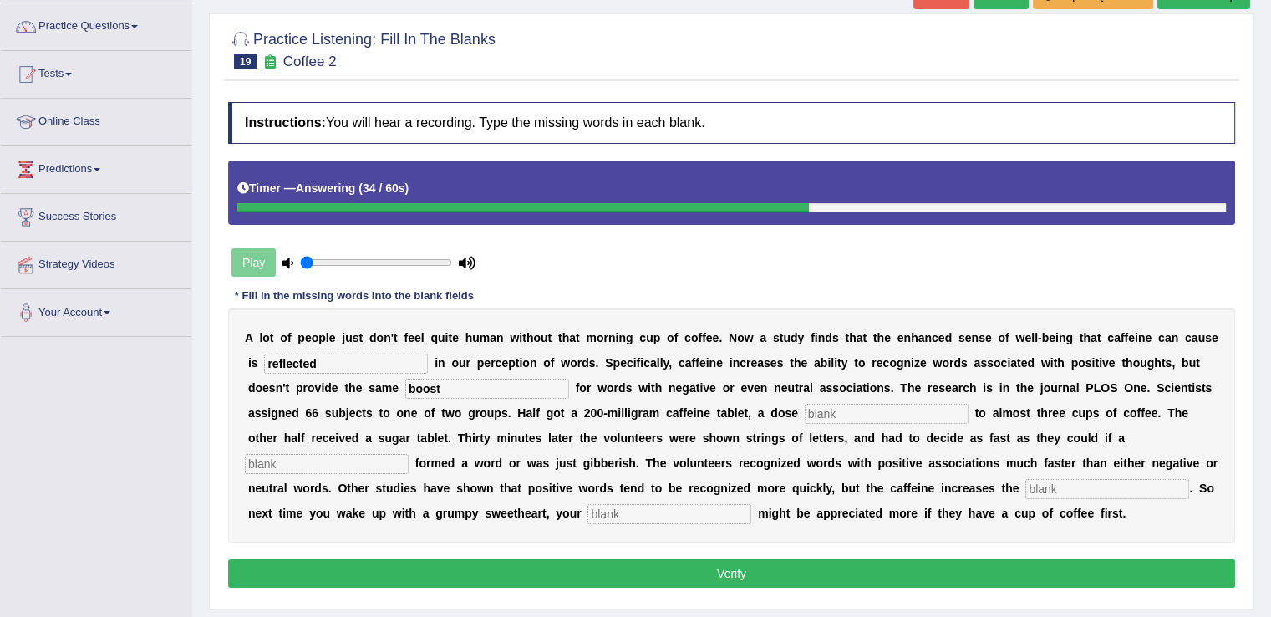
type input "boost"
click at [831, 408] on input "text" at bounding box center [886, 414] width 164 height 20
type input "equal"
click at [302, 462] on input "text" at bounding box center [327, 464] width 164 height 20
type input "stream"
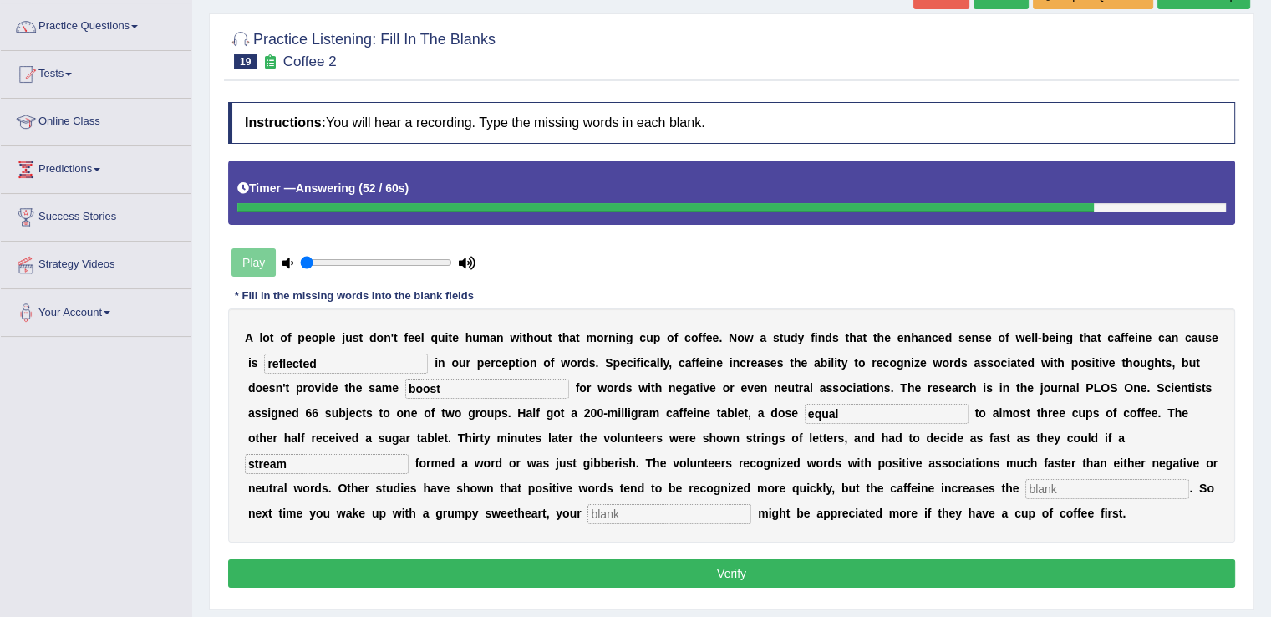
click at [682, 512] on input "text" at bounding box center [669, 514] width 164 height 20
type input "gapgap"
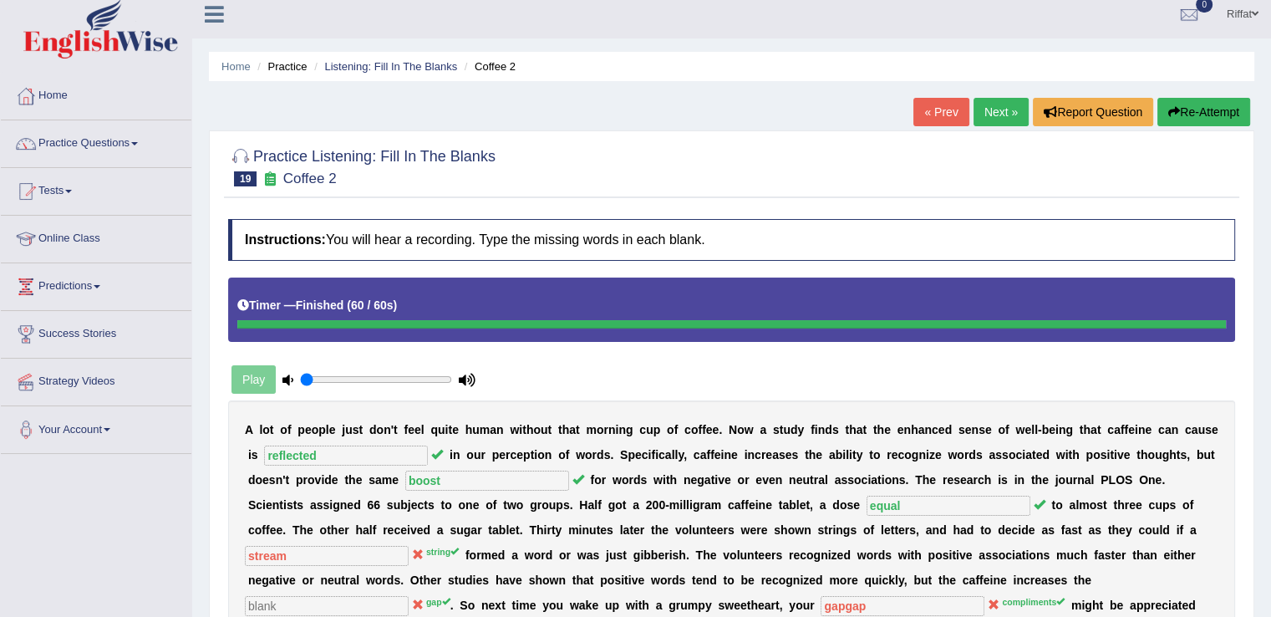
scroll to position [10, 0]
click at [996, 111] on link "Next »" at bounding box center [1000, 112] width 55 height 28
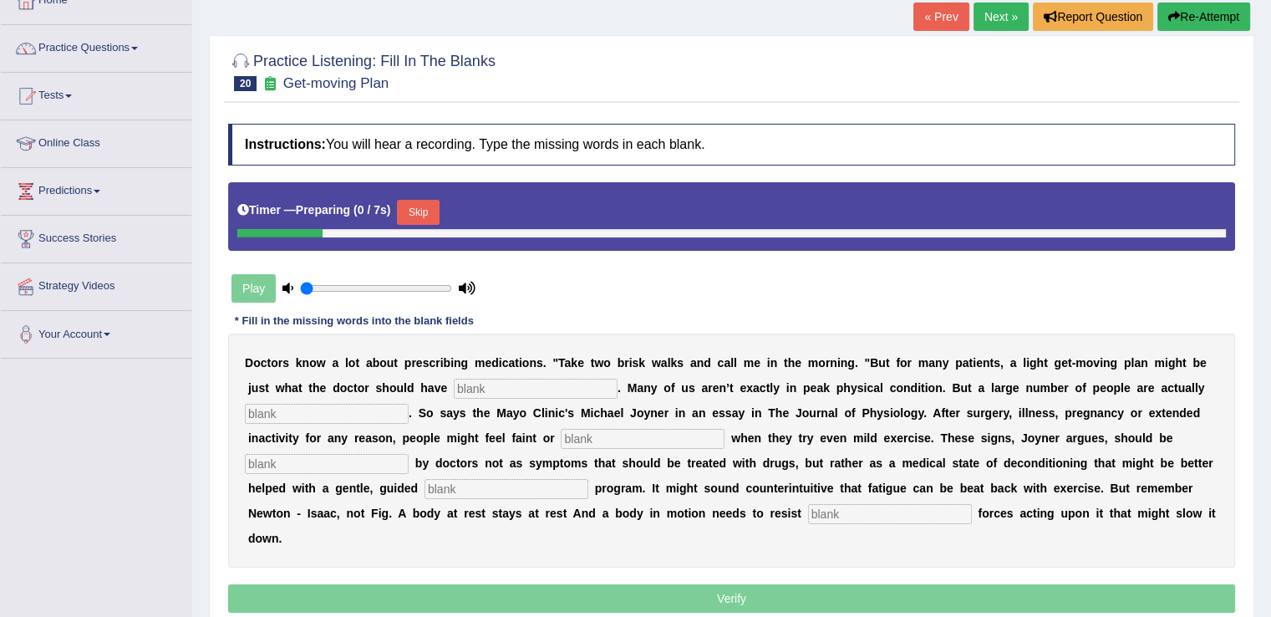
scroll to position [110, 0]
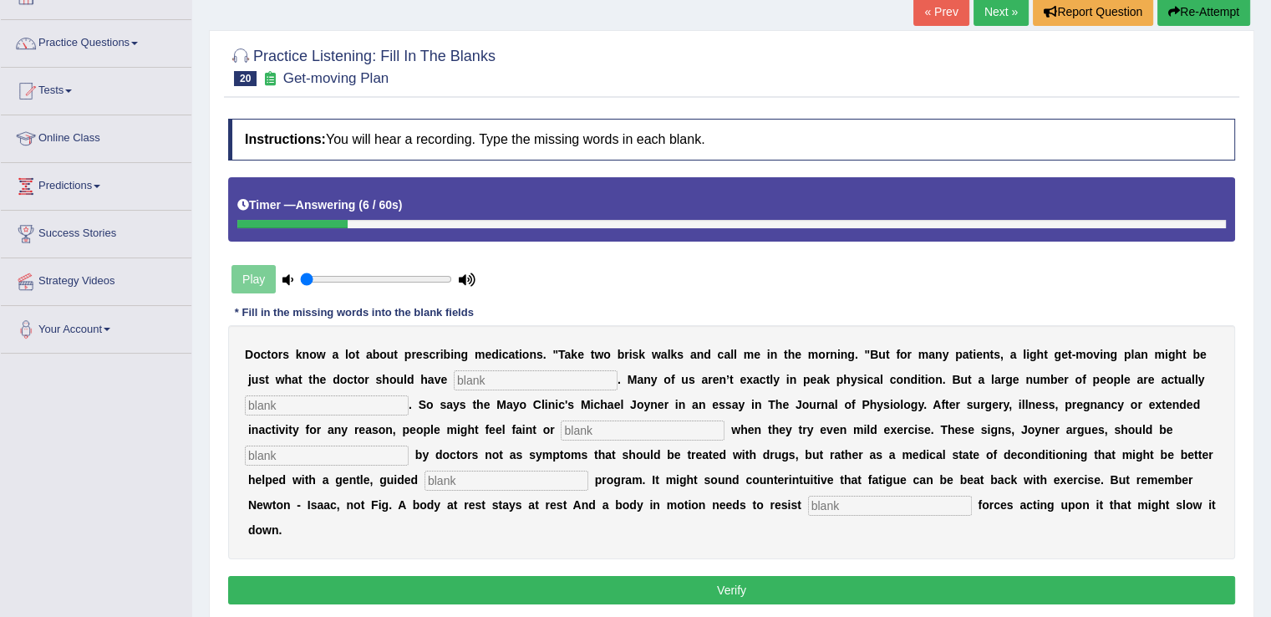
click at [537, 380] on input "text" at bounding box center [536, 380] width 164 height 20
type input "awarded"
click at [374, 404] on input "text" at bounding box center [327, 405] width 164 height 20
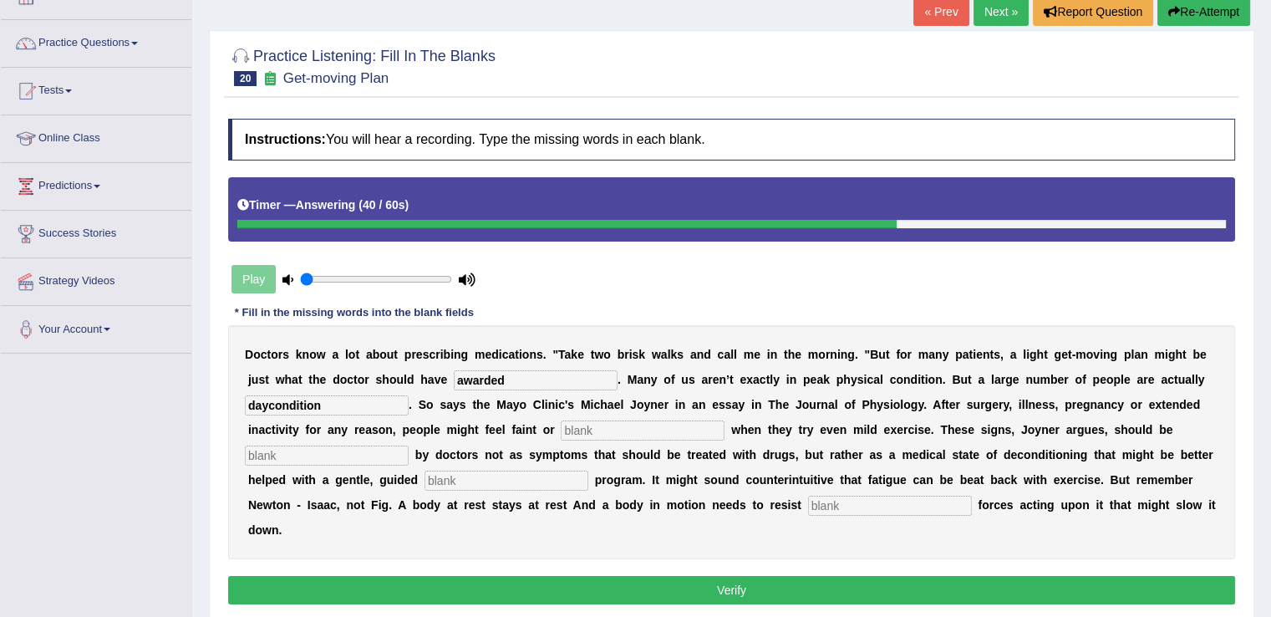
type input "daycondition"
click at [613, 425] on input "text" at bounding box center [643, 430] width 164 height 20
type input "fatigue"
click at [291, 452] on input "text" at bounding box center [327, 455] width 164 height 20
type input "recognised"
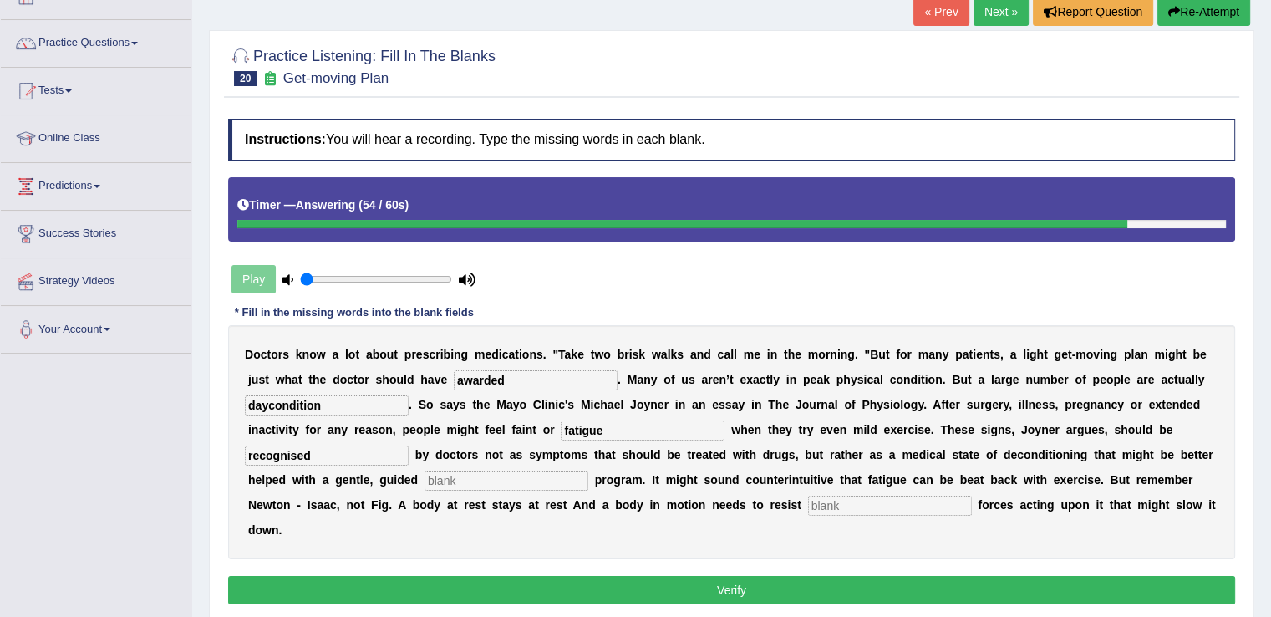
click at [500, 485] on input "text" at bounding box center [506, 480] width 164 height 20
type input "excersise"
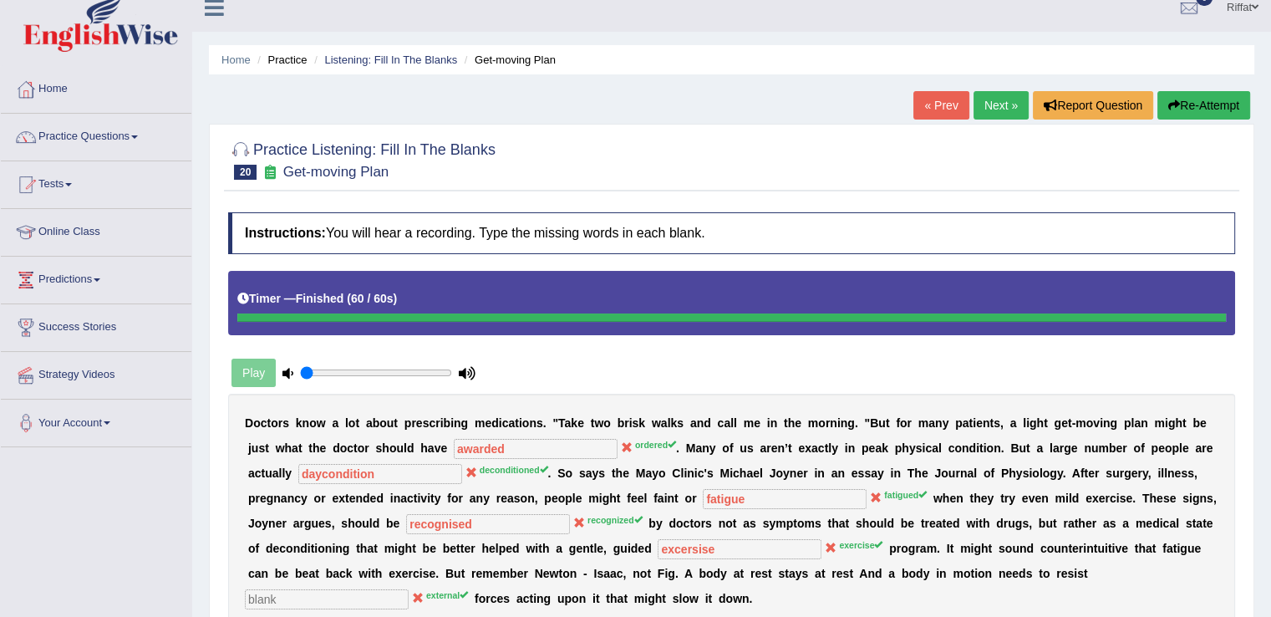
scroll to position [3, 0]
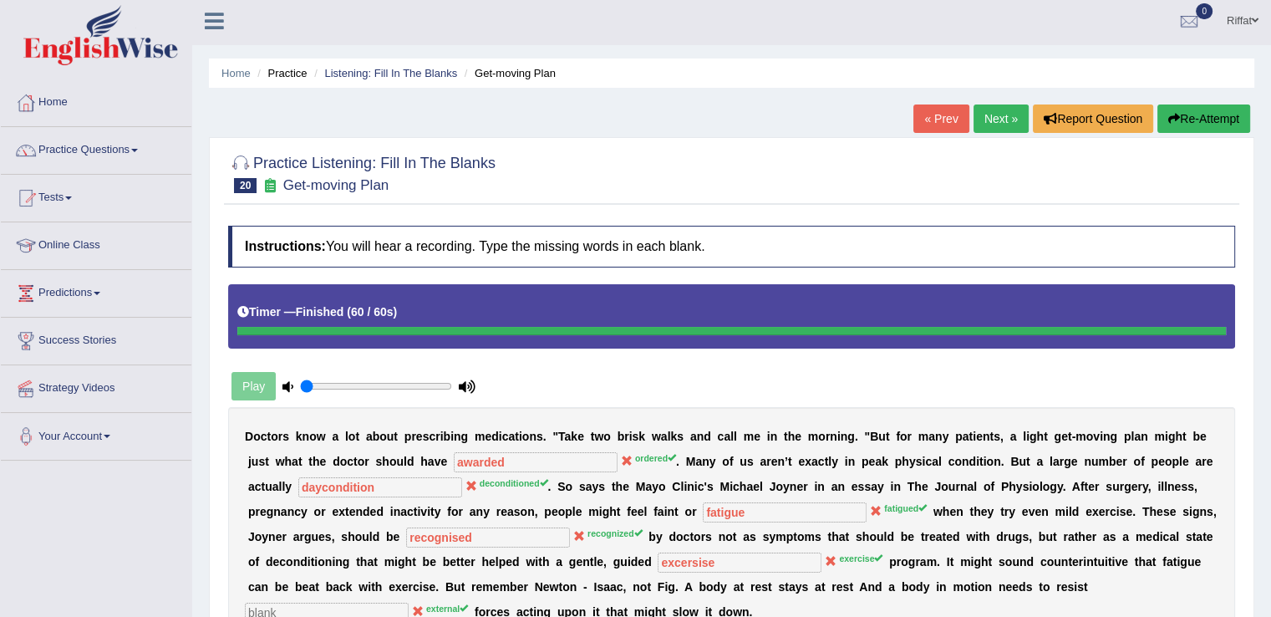
click at [1211, 112] on button "Re-Attempt" at bounding box center [1203, 118] width 93 height 28
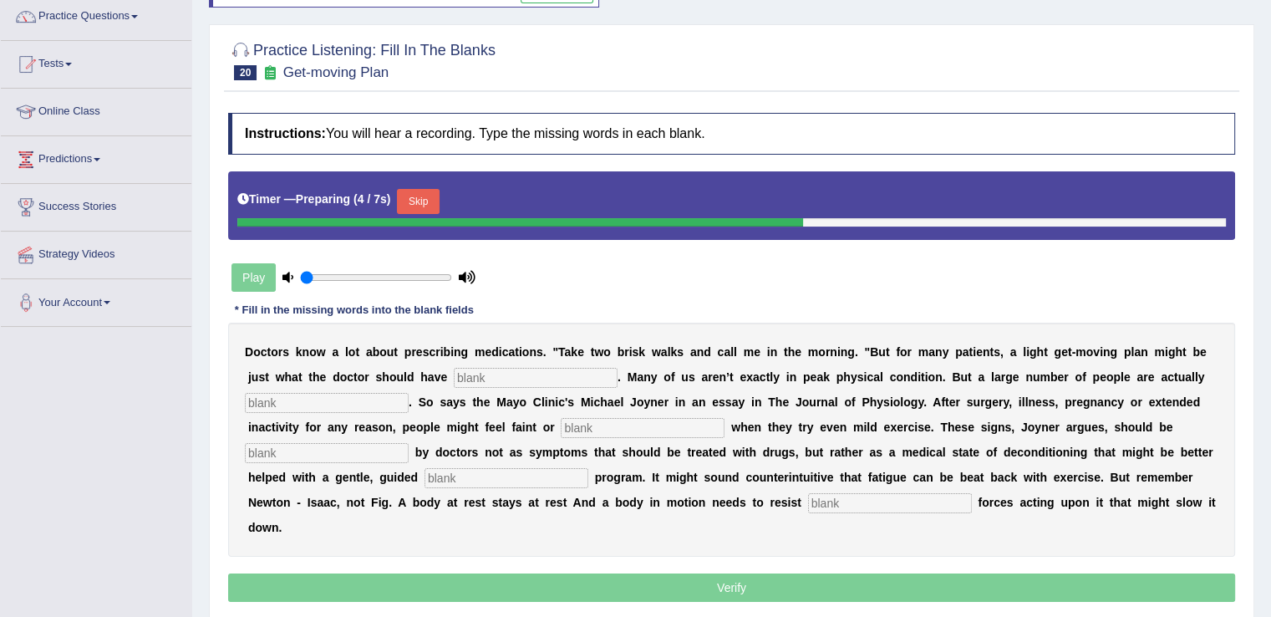
scroll to position [140, 0]
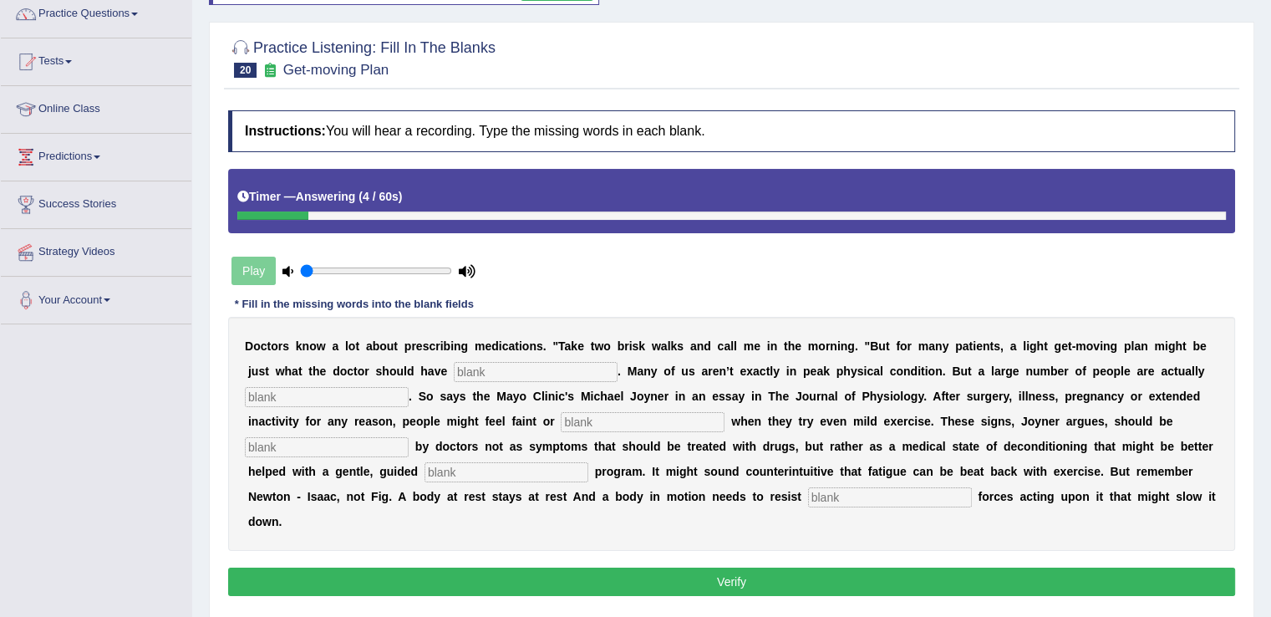
click at [578, 372] on input "text" at bounding box center [536, 372] width 164 height 20
type input "ordered"
click at [341, 392] on input "text" at bounding box center [327, 397] width 164 height 20
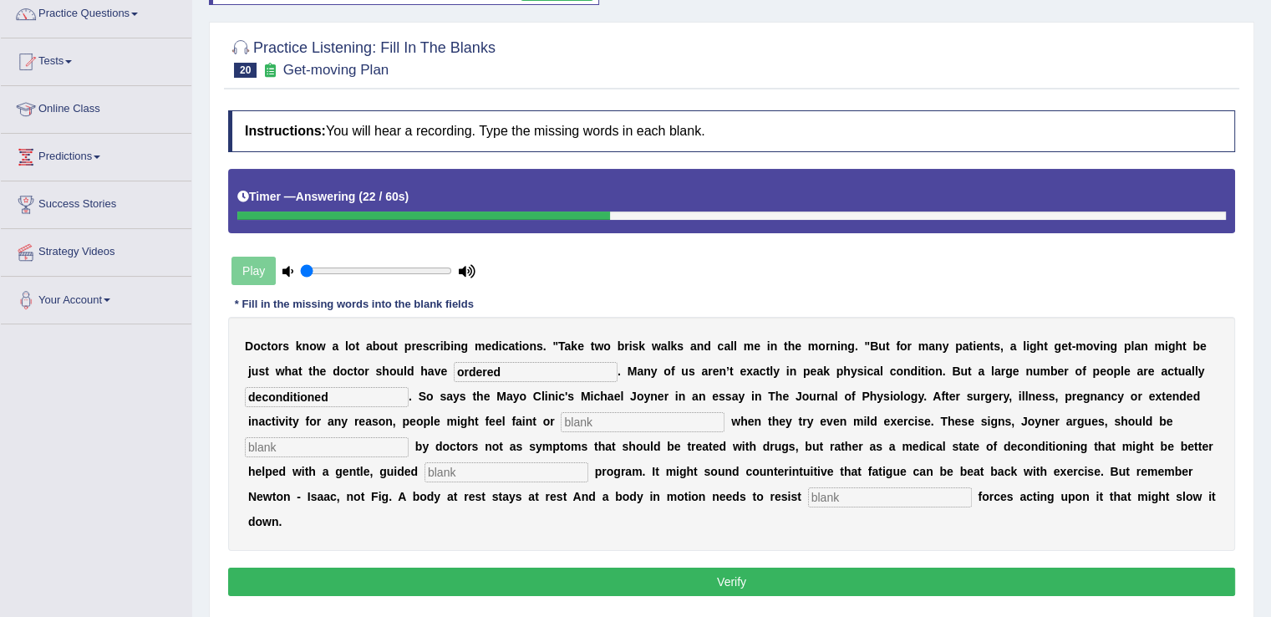
type input "deconditioned"
click at [648, 419] on input "text" at bounding box center [643, 422] width 164 height 20
type input "fatigued"
click at [361, 446] on input "text" at bounding box center [327, 447] width 164 height 20
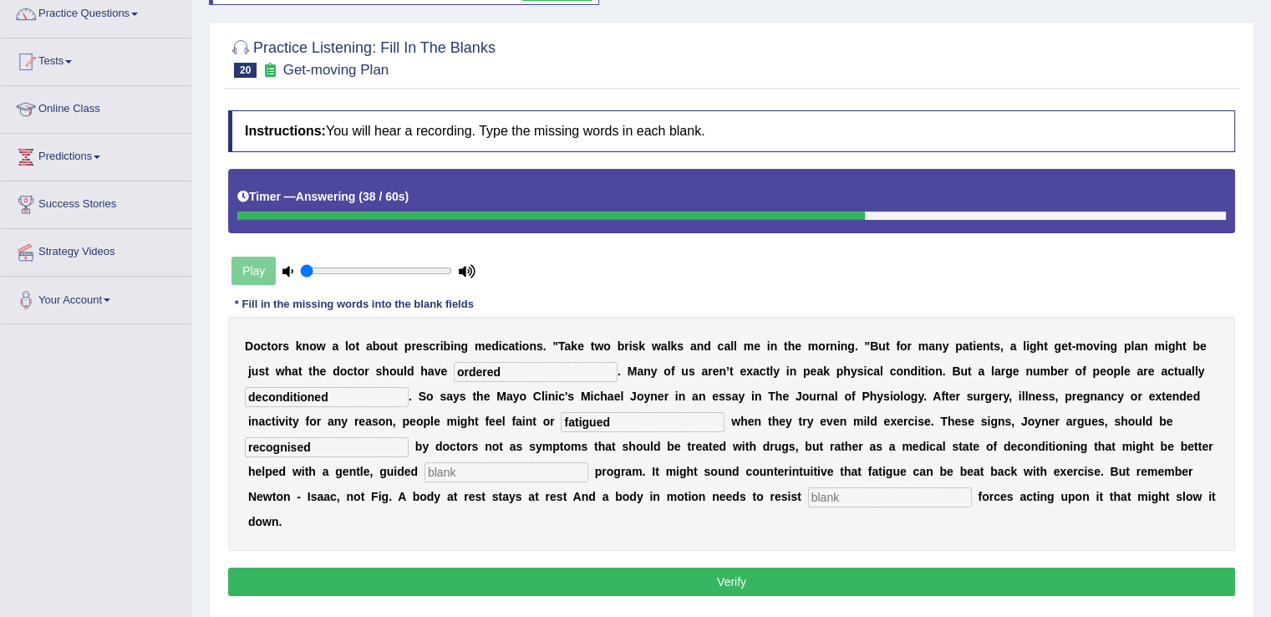
type input "recognised"
click at [458, 469] on input "text" at bounding box center [506, 472] width 164 height 20
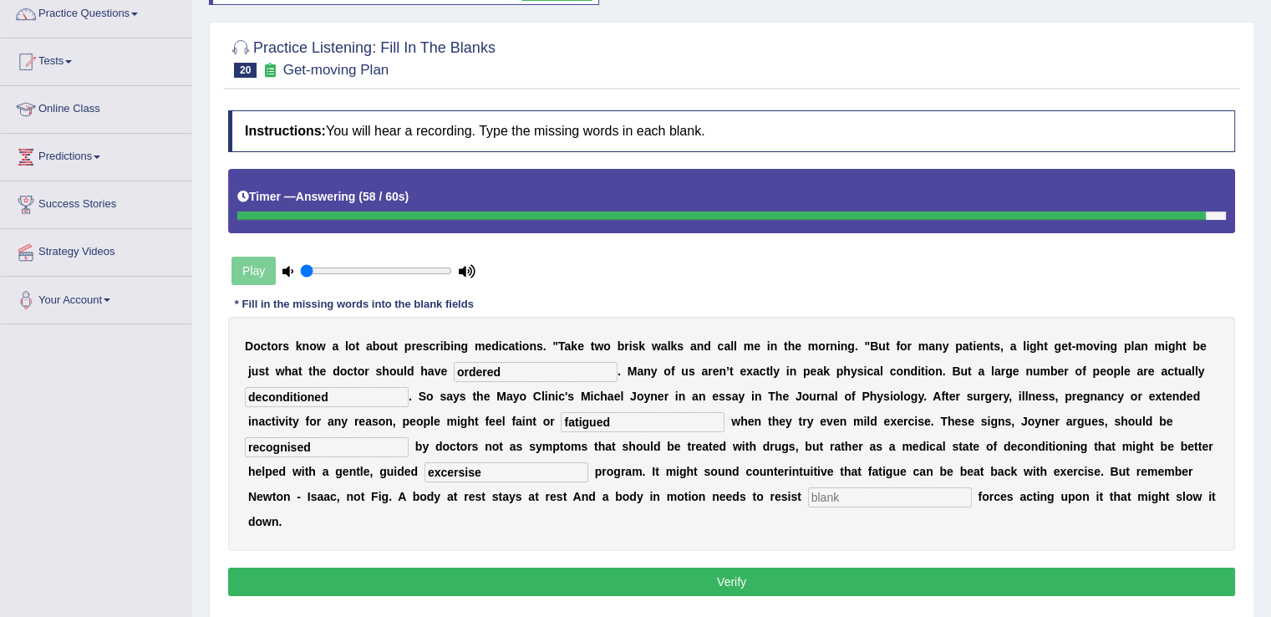
type input "excersise"
click at [950, 492] on input "text" at bounding box center [890, 497] width 164 height 20
type input "e"
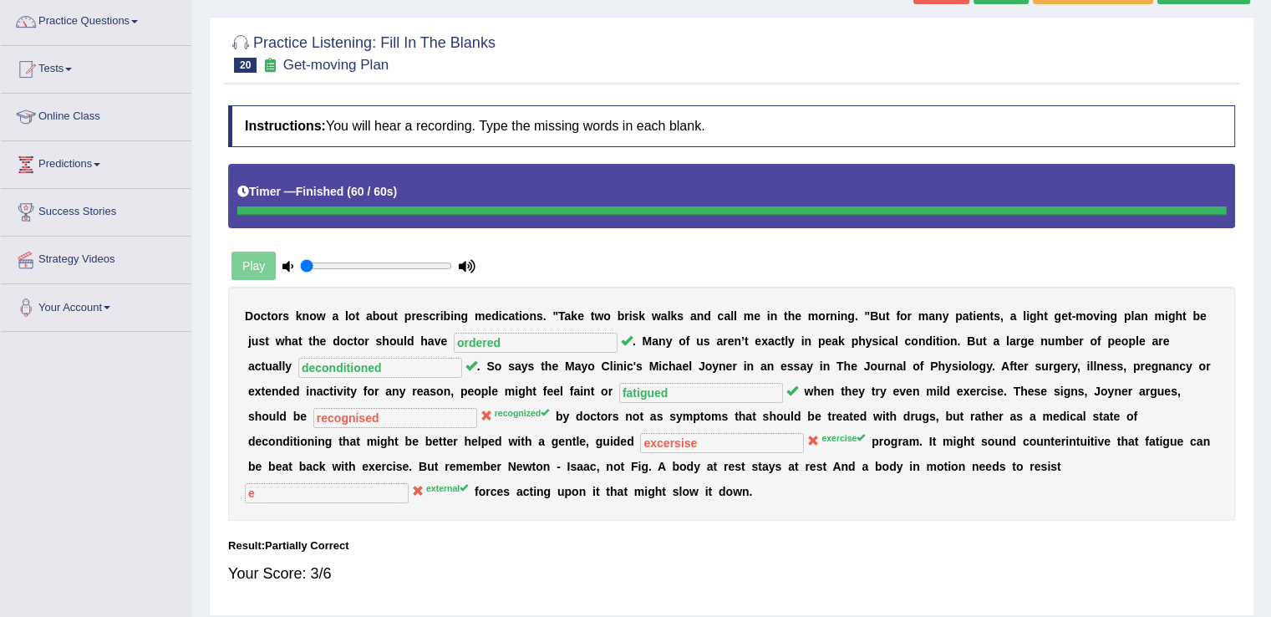
scroll to position [97, 0]
